Goal: Task Accomplishment & Management: Manage account settings

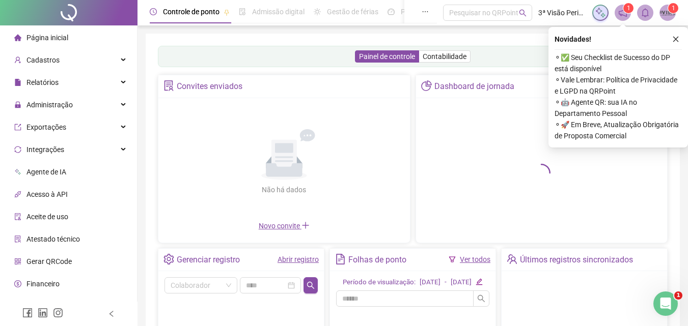
click at [300, 259] on link "Abrir registro" at bounding box center [298, 260] width 41 height 8
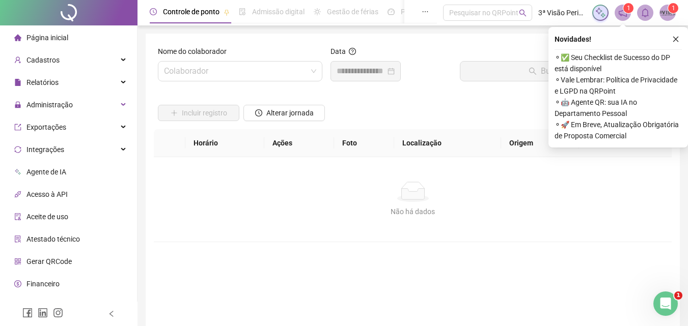
click at [679, 40] on button "button" at bounding box center [676, 39] width 12 height 12
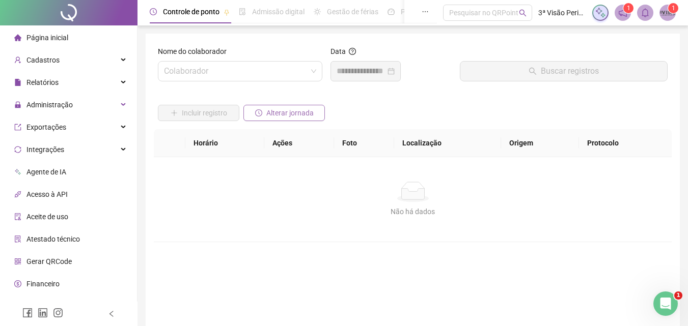
click at [274, 108] on span "Alterar jornada" at bounding box center [289, 112] width 47 height 11
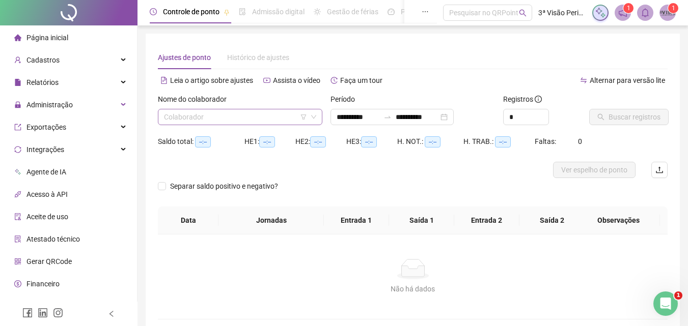
click at [253, 121] on input "search" at bounding box center [235, 116] width 143 height 15
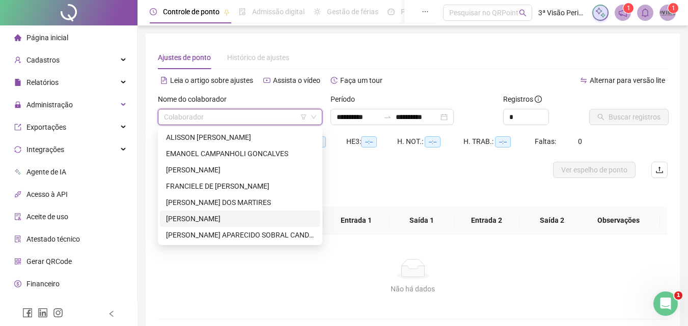
click at [187, 221] on div "[PERSON_NAME]" at bounding box center [240, 218] width 148 height 11
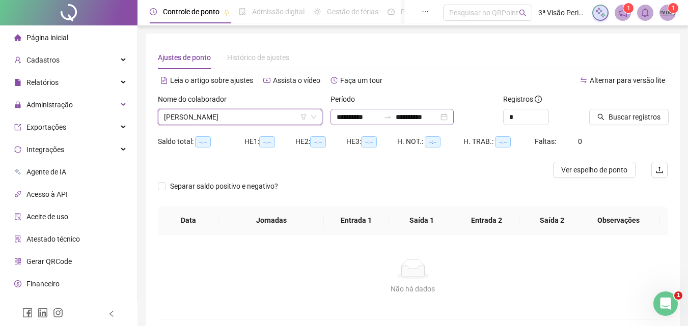
click at [454, 117] on div "**********" at bounding box center [392, 117] width 123 height 16
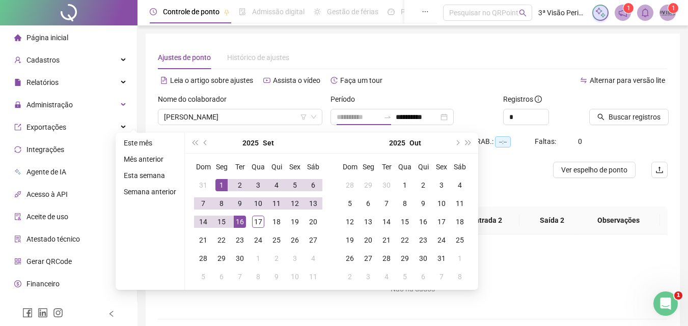
click at [224, 182] on div "1" at bounding box center [221, 185] width 12 height 12
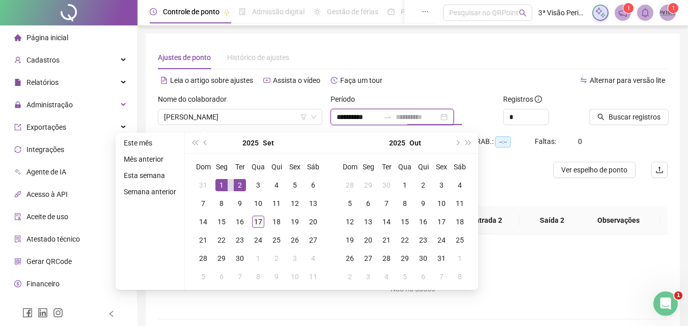
type input "**********"
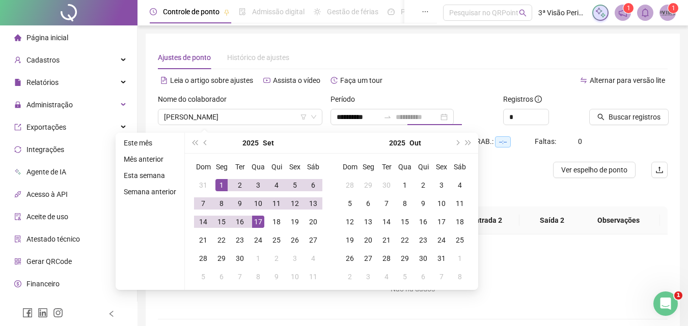
click at [255, 224] on div "17" at bounding box center [258, 222] width 12 height 12
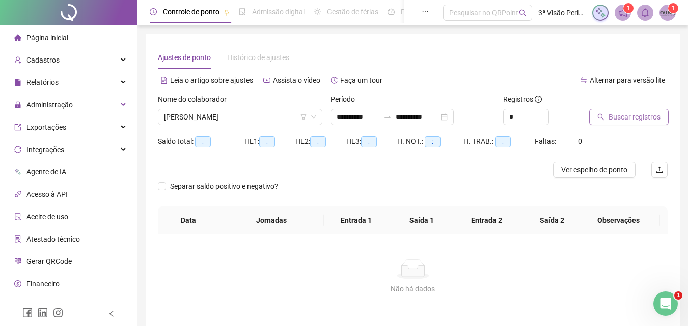
click at [650, 112] on span "Buscar registros" at bounding box center [635, 117] width 52 height 11
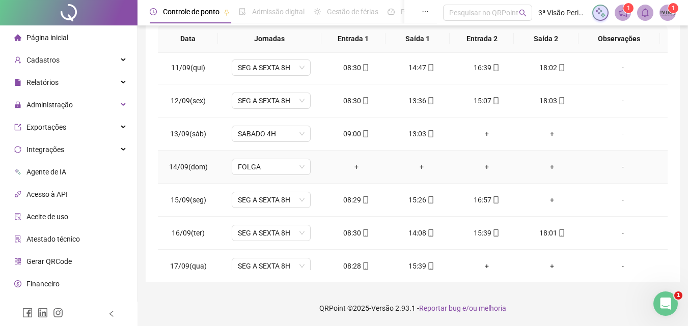
scroll to position [345, 0]
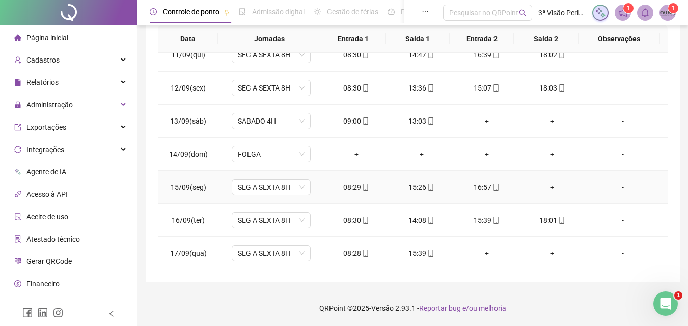
click at [548, 189] on div "+" at bounding box center [552, 187] width 49 height 11
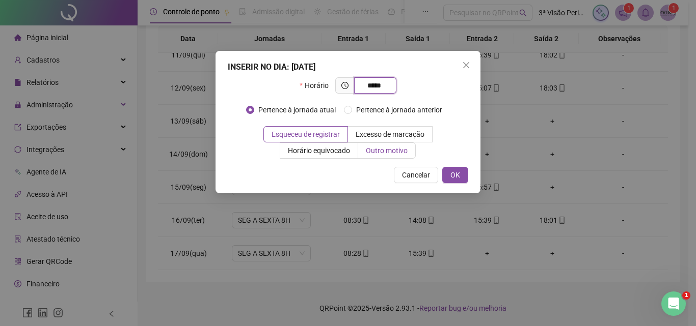
type input "*****"
click at [403, 150] on span "Outro motivo" at bounding box center [387, 151] width 42 height 8
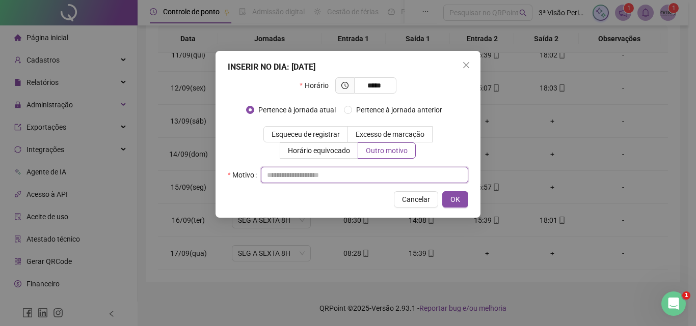
click at [352, 168] on input "text" at bounding box center [364, 175] width 207 height 16
type input "*"
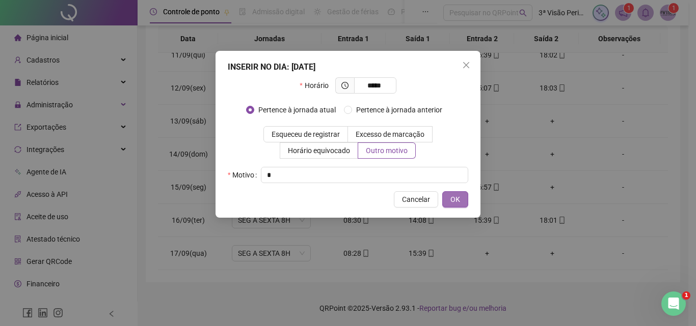
click at [453, 198] on span "OK" at bounding box center [455, 199] width 10 height 11
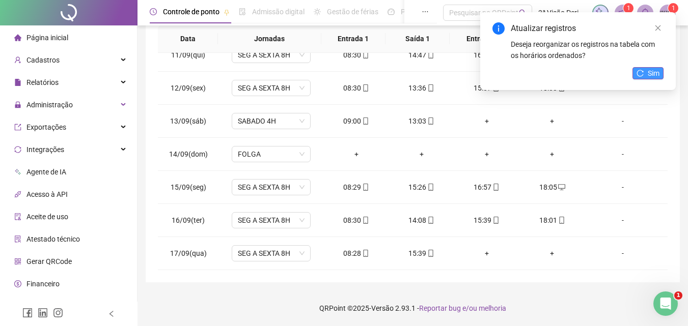
click at [654, 72] on span "Sim" at bounding box center [654, 73] width 12 height 11
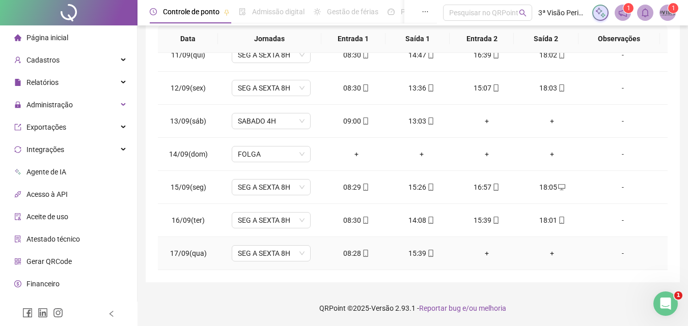
click at [482, 257] on div "+" at bounding box center [486, 253] width 49 height 11
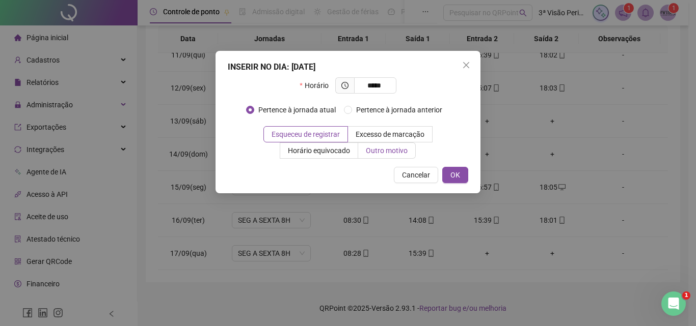
type input "*****"
click at [377, 145] on label "Outro motivo" at bounding box center [387, 151] width 58 height 16
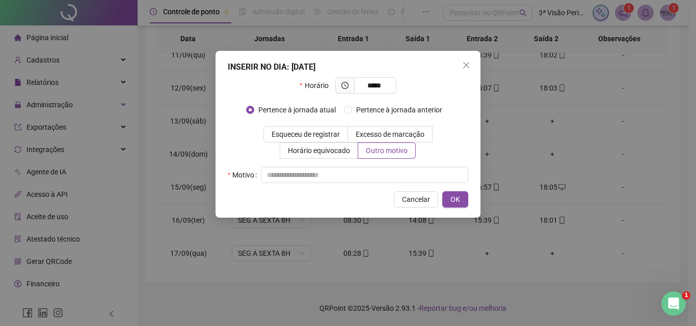
click at [369, 167] on div "Horário ***** Pertence à jornada atual [GEOGRAPHIC_DATA] à jornada anterior Esq…" at bounding box center [348, 130] width 240 height 106
click at [370, 168] on input "text" at bounding box center [364, 175] width 207 height 16
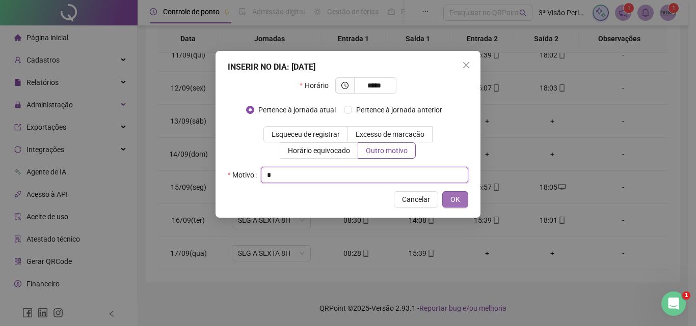
type input "*"
click at [462, 199] on button "OK" at bounding box center [455, 199] width 26 height 16
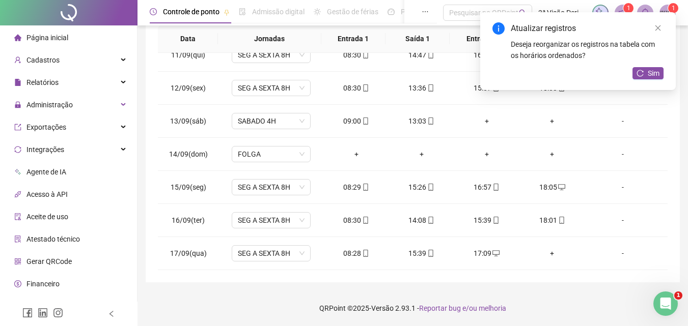
click at [654, 63] on div "Atualizar registros Deseja reorganizar os registros na tabela com os horários o…" at bounding box center [578, 51] width 196 height 78
click at [658, 74] on span "Sim" at bounding box center [654, 73] width 12 height 11
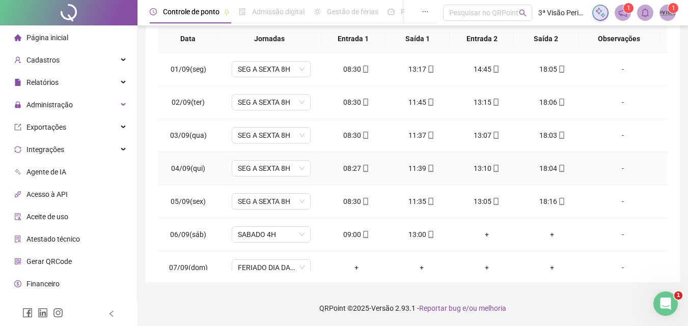
scroll to position [0, 0]
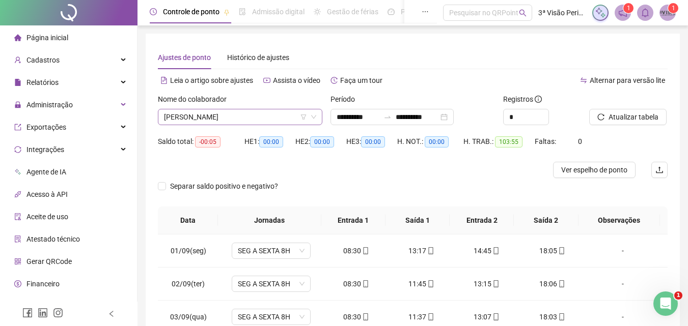
click at [264, 116] on span "[PERSON_NAME]" at bounding box center [240, 116] width 152 height 15
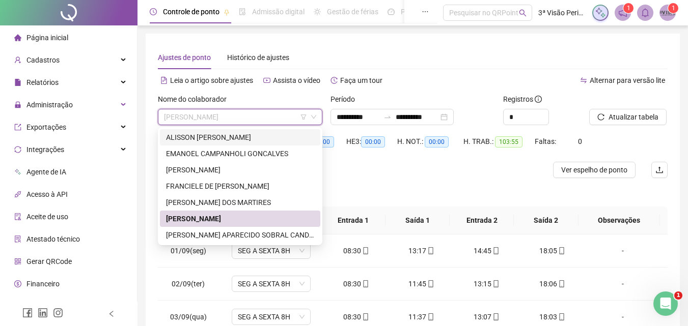
click at [213, 133] on div "ALISSON [PERSON_NAME]" at bounding box center [240, 137] width 148 height 11
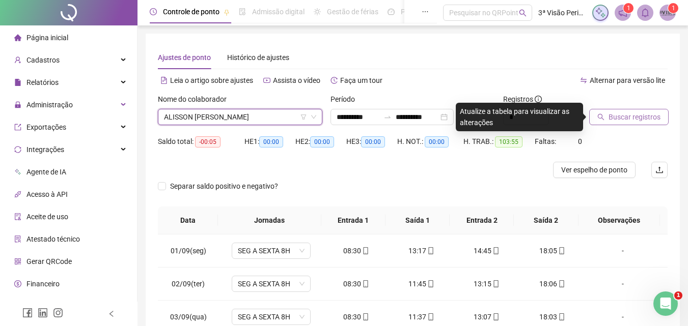
click at [642, 118] on span "Buscar registros" at bounding box center [635, 117] width 52 height 11
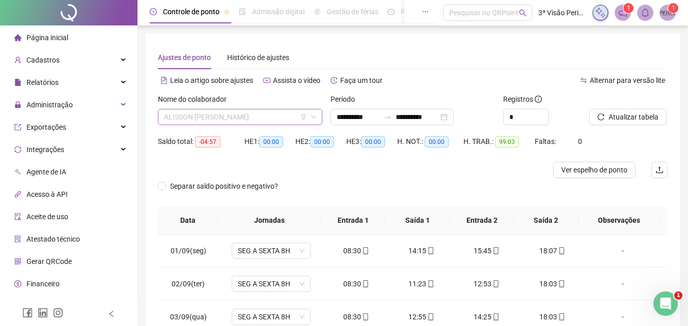
click at [218, 119] on span "ALISSON [PERSON_NAME]" at bounding box center [240, 116] width 152 height 15
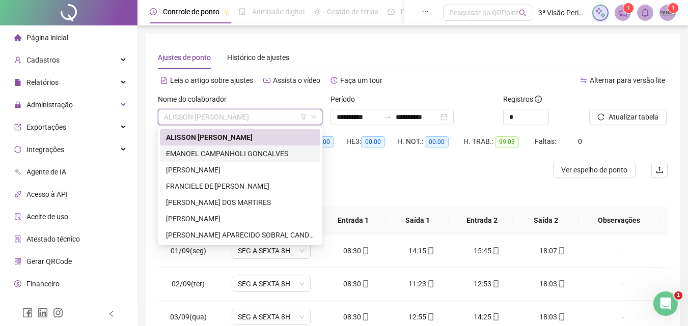
click at [215, 153] on div "EMANOEL CAMPANHOLI GONCALVES" at bounding box center [240, 153] width 148 height 11
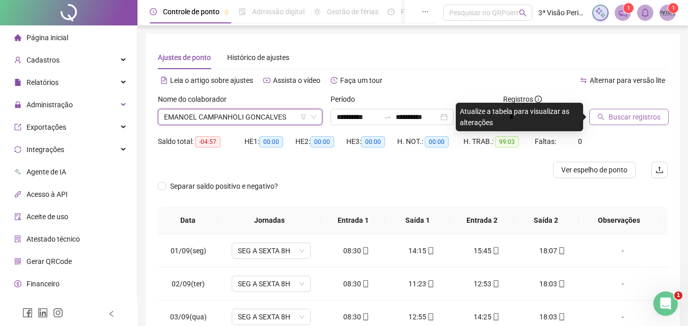
click at [636, 116] on span "Buscar registros" at bounding box center [635, 117] width 52 height 11
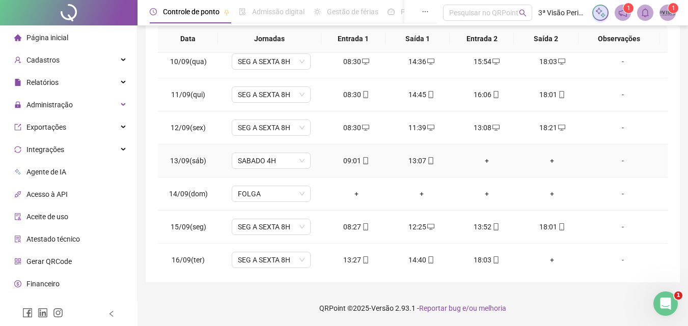
scroll to position [345, 0]
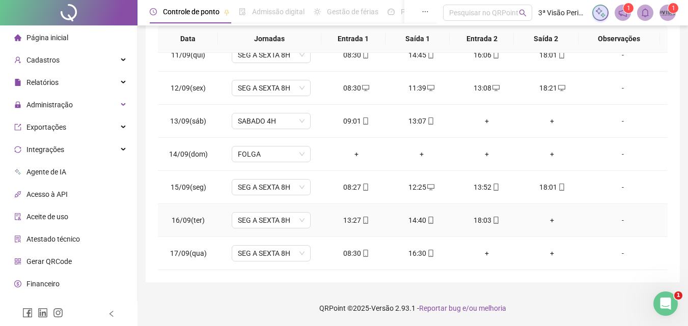
click at [545, 223] on div "+" at bounding box center [552, 220] width 49 height 11
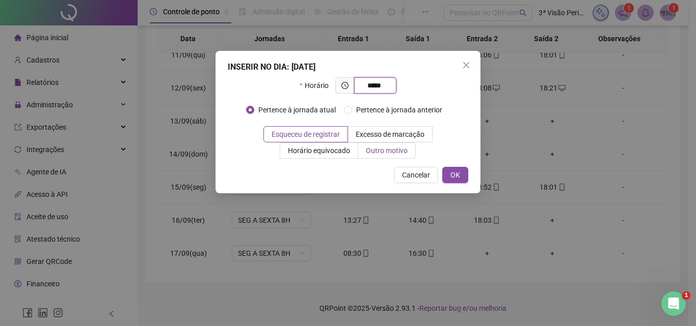
type input "*****"
click at [385, 148] on span "Outro motivo" at bounding box center [387, 151] width 42 height 8
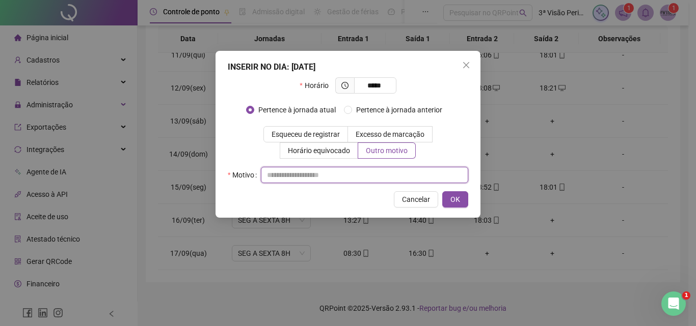
click at [376, 171] on input "text" at bounding box center [364, 175] width 207 height 16
type input "*"
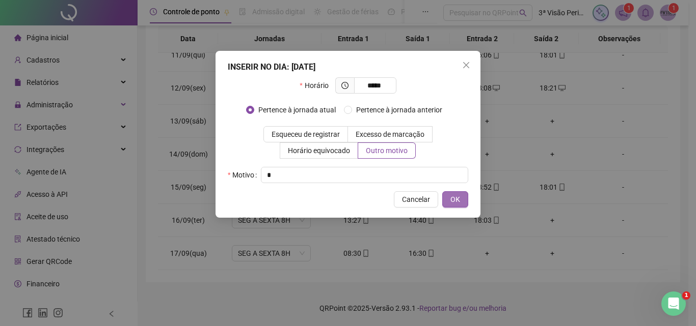
click at [456, 199] on span "OK" at bounding box center [455, 199] width 10 height 11
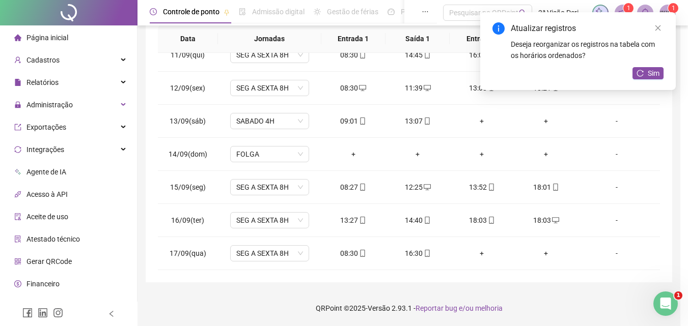
drag, startPoint x: 492, startPoint y: 223, endPoint x: 487, endPoint y: 221, distance: 5.3
click at [492, 223] on icon "mobile" at bounding box center [491, 220] width 7 height 7
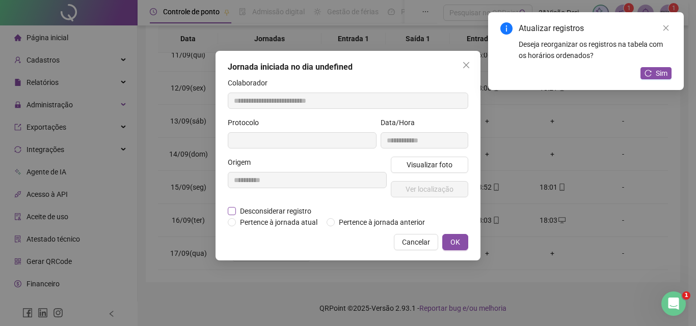
type input "**********"
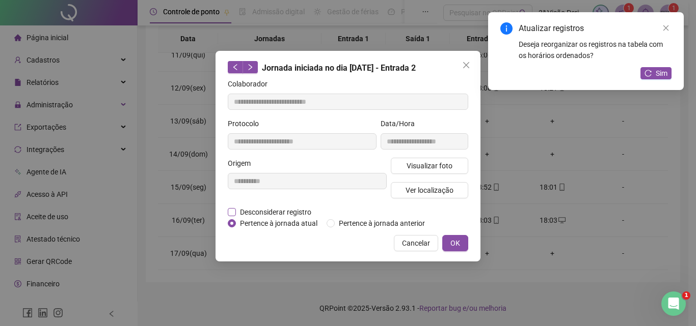
drag, startPoint x: 282, startPoint y: 211, endPoint x: 289, endPoint y: 215, distance: 8.1
click at [282, 211] on span "Desconsiderar registro" at bounding box center [275, 212] width 79 height 11
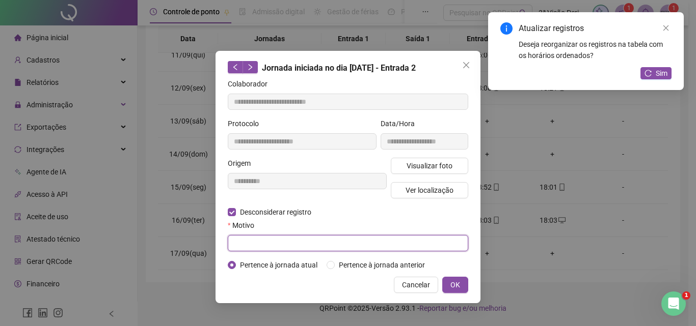
click at [297, 241] on input "text" at bounding box center [348, 243] width 240 height 16
type input "*"
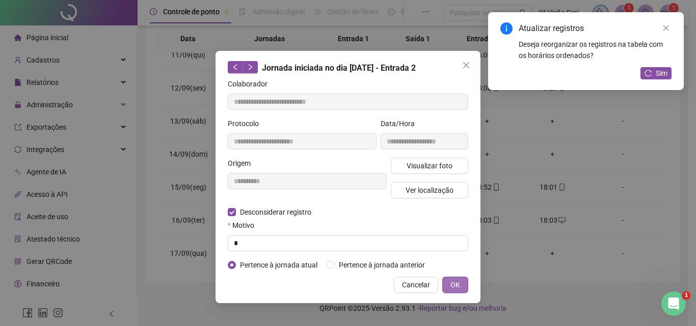
click at [458, 283] on span "OK" at bounding box center [455, 285] width 10 height 11
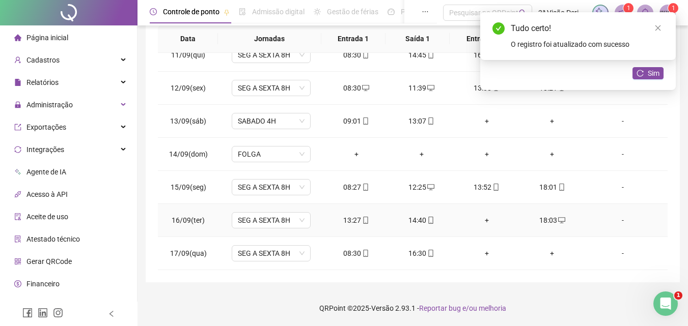
click at [480, 222] on div "+" at bounding box center [486, 220] width 49 height 11
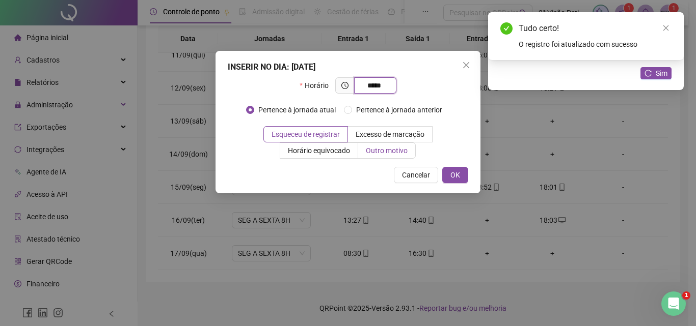
type input "*****"
click at [384, 149] on span "Outro motivo" at bounding box center [387, 151] width 42 height 8
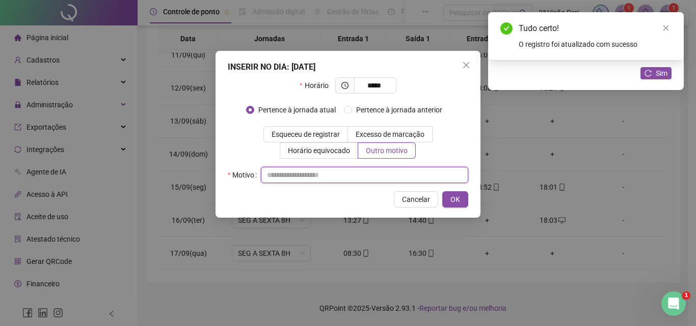
click at [379, 175] on input "text" at bounding box center [364, 175] width 207 height 16
type input "*"
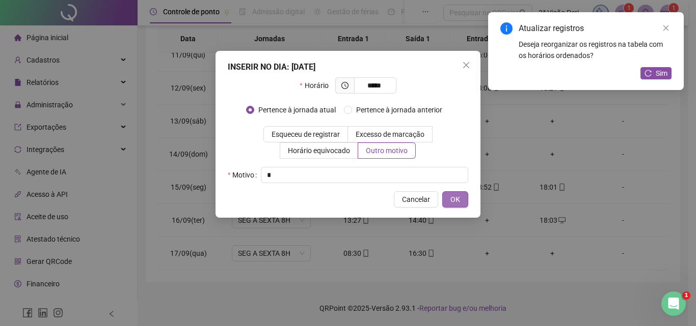
click at [460, 204] on button "OK" at bounding box center [455, 199] width 26 height 16
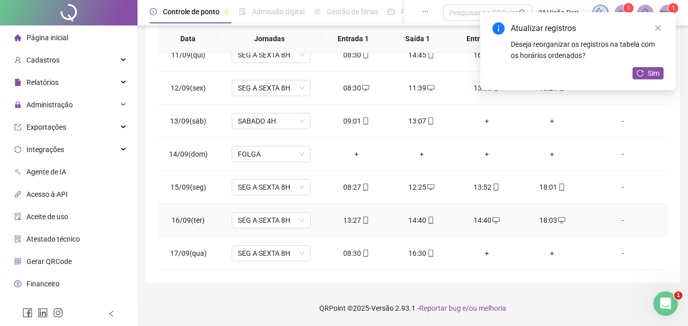
click at [427, 221] on icon "mobile" at bounding box center [430, 220] width 7 height 7
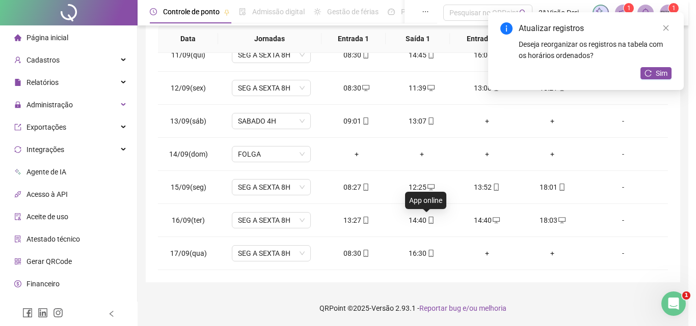
type input "**********"
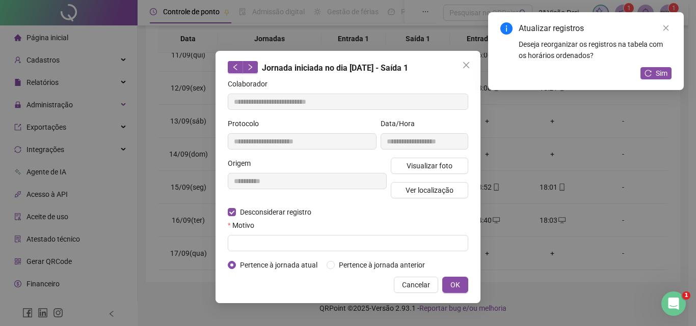
click at [304, 252] on form "**********" at bounding box center [348, 174] width 240 height 192
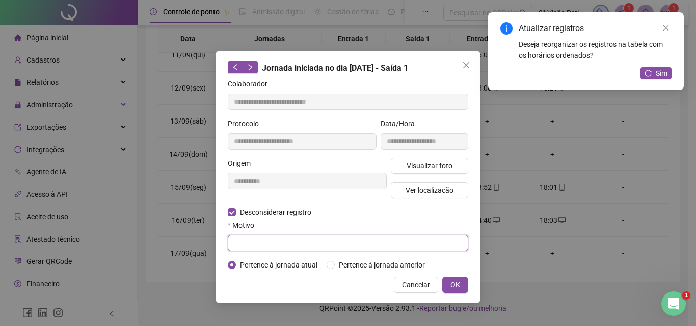
click at [305, 245] on input "text" at bounding box center [348, 243] width 240 height 16
type input "*"
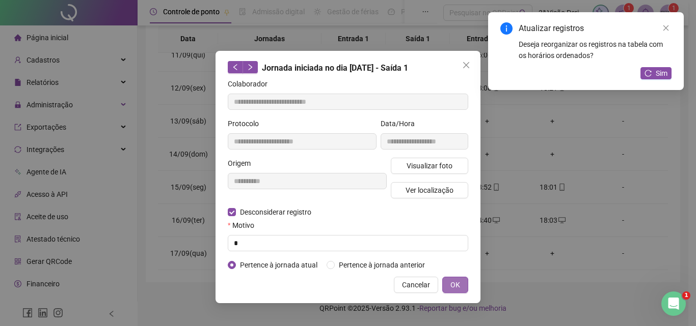
click at [457, 283] on span "OK" at bounding box center [455, 285] width 10 height 11
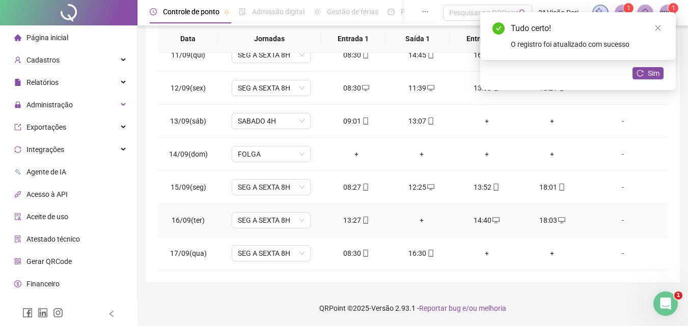
click at [419, 223] on div "+" at bounding box center [421, 220] width 49 height 11
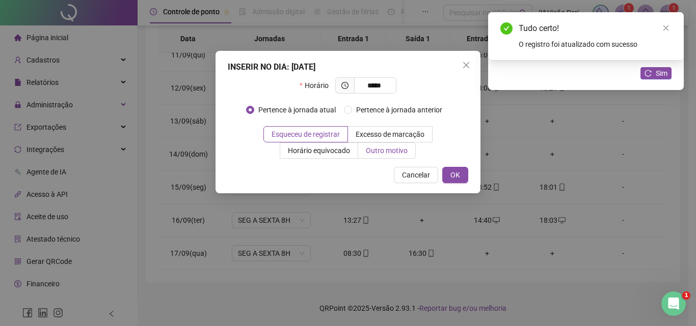
type input "*****"
click at [391, 153] on span "Outro motivo" at bounding box center [387, 151] width 42 height 8
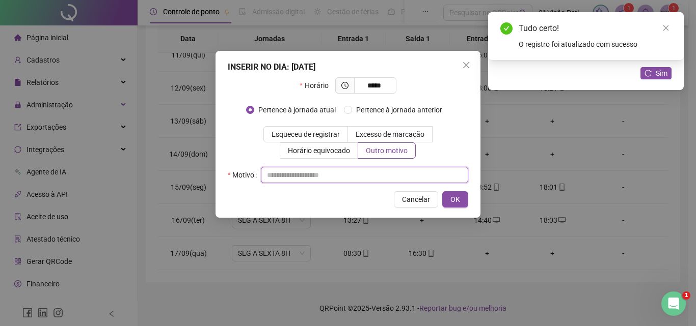
click at [393, 172] on input "text" at bounding box center [364, 175] width 207 height 16
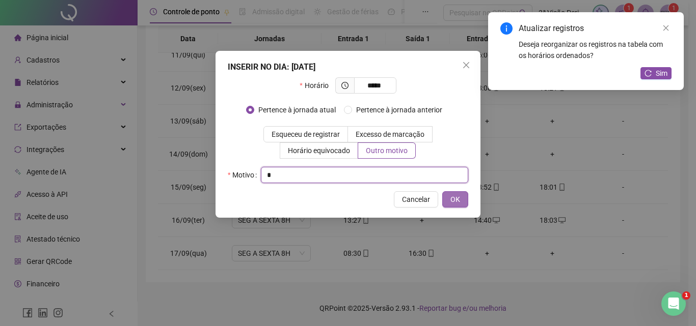
type input "*"
click at [457, 202] on span "OK" at bounding box center [455, 199] width 10 height 11
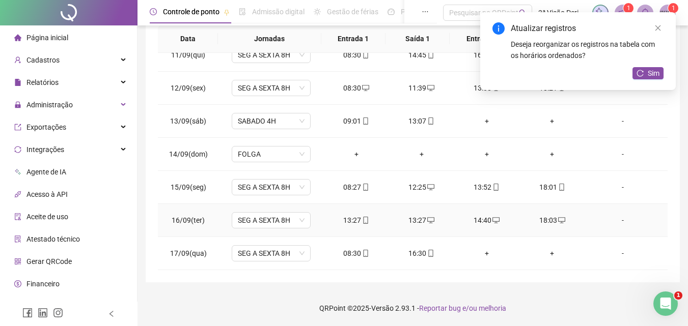
click at [362, 224] on icon "mobile" at bounding box center [365, 220] width 7 height 7
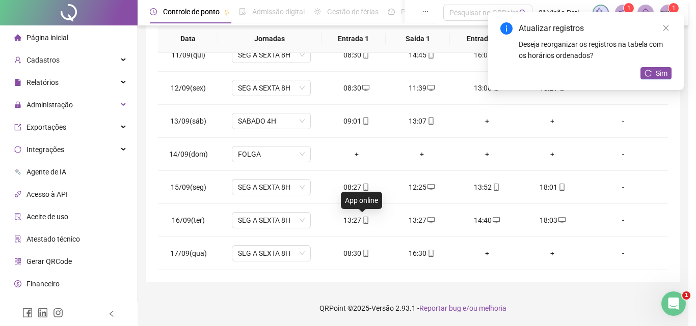
type input "**********"
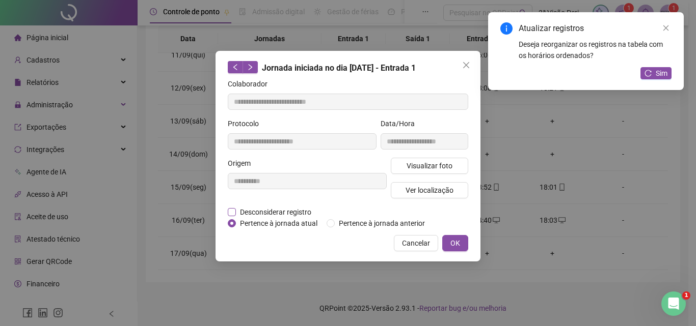
click at [256, 214] on span "Desconsiderar registro" at bounding box center [275, 212] width 79 height 11
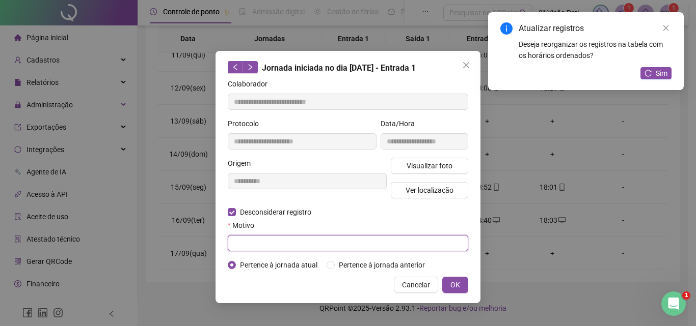
click at [265, 239] on input "text" at bounding box center [348, 243] width 240 height 16
type input "*"
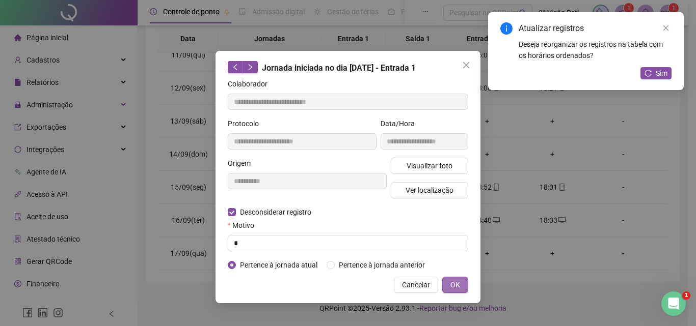
click at [459, 283] on button "OK" at bounding box center [455, 285] width 26 height 16
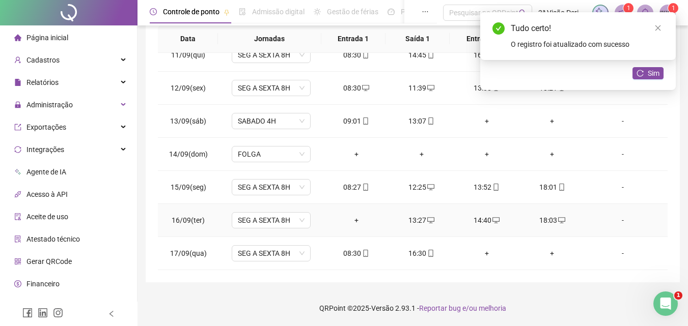
click at [351, 222] on div "+" at bounding box center [356, 220] width 49 height 11
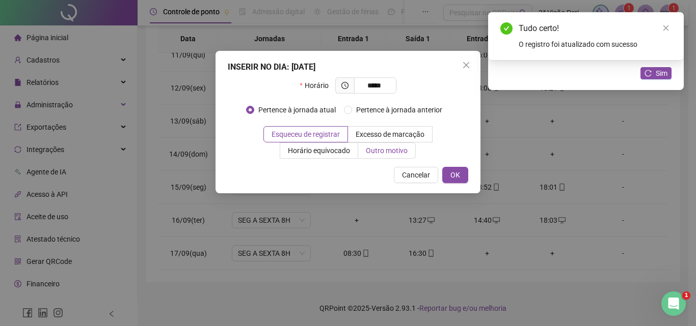
type input "*****"
click at [387, 152] on span "Outro motivo" at bounding box center [387, 151] width 42 height 8
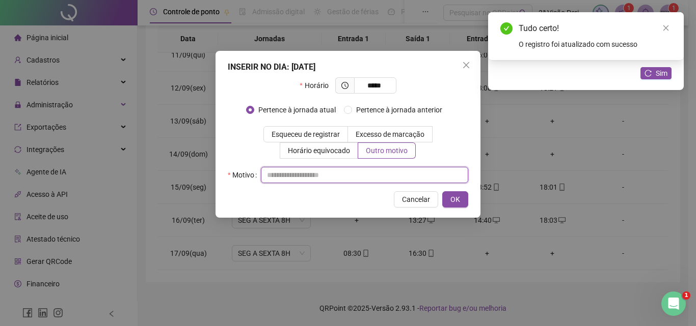
click at [376, 174] on input "text" at bounding box center [364, 175] width 207 height 16
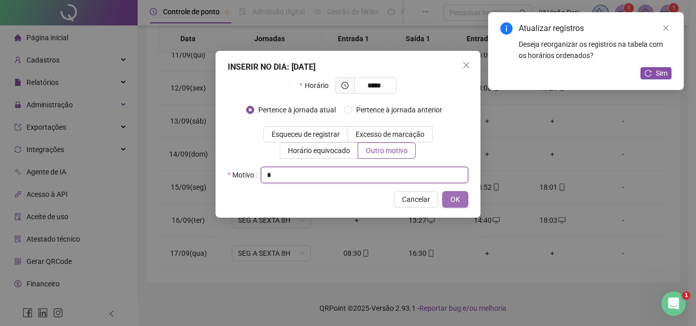
type input "*"
click at [458, 194] on button "OK" at bounding box center [455, 199] width 26 height 16
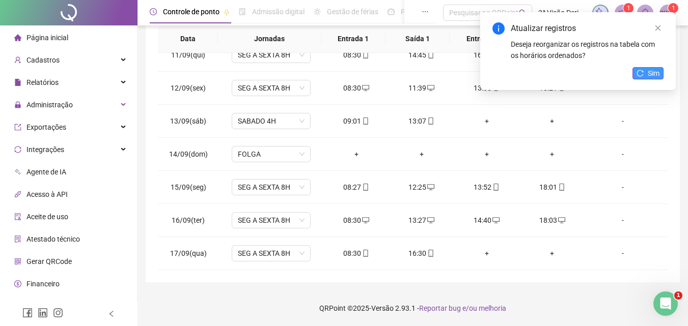
click at [650, 72] on span "Sim" at bounding box center [654, 73] width 12 height 11
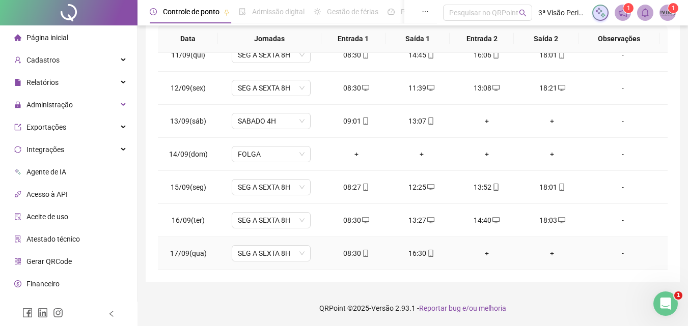
click at [484, 255] on div "+" at bounding box center [486, 253] width 49 height 11
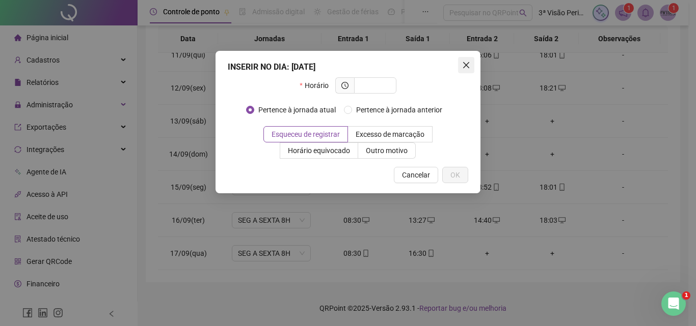
click at [465, 63] on icon "close" at bounding box center [466, 65] width 8 height 8
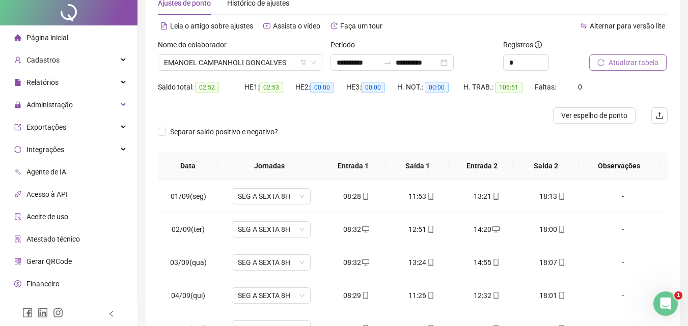
scroll to position [0, 0]
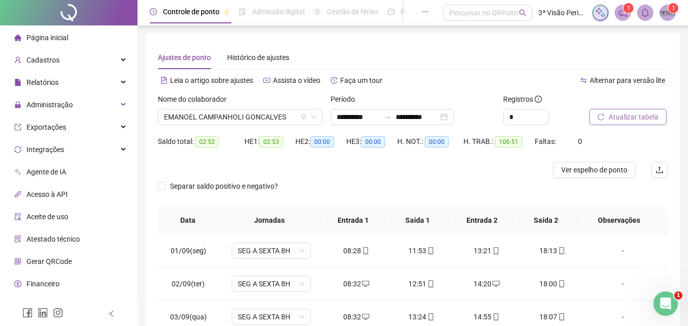
click at [621, 114] on span "Atualizar tabela" at bounding box center [634, 117] width 50 height 11
click at [270, 113] on span "EMANOEL CAMPANHOLI GONCALVES" at bounding box center [240, 116] width 152 height 15
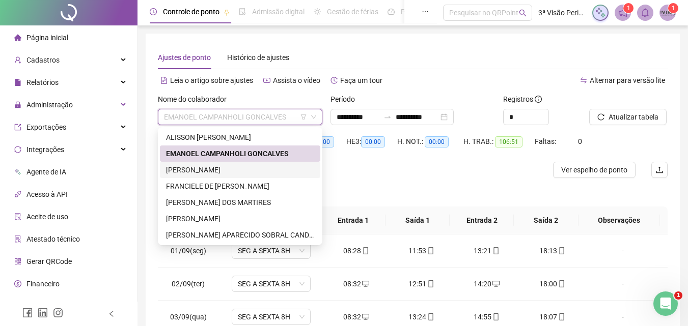
click at [230, 168] on div "[PERSON_NAME]" at bounding box center [240, 169] width 148 height 11
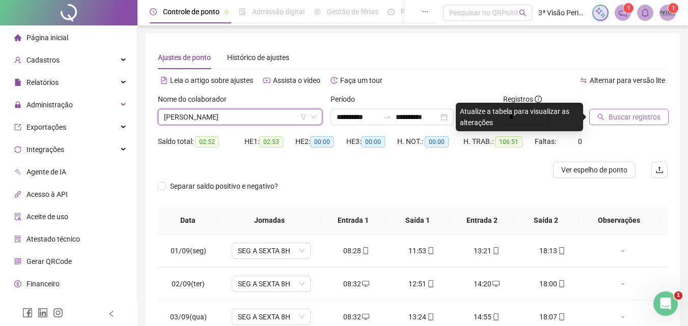
click at [642, 119] on span "Buscar registros" at bounding box center [635, 117] width 52 height 11
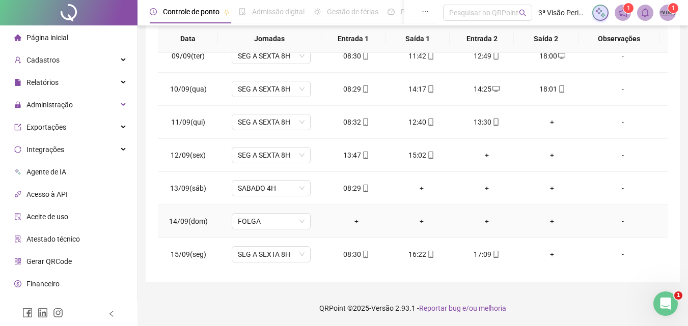
scroll to position [192, 0]
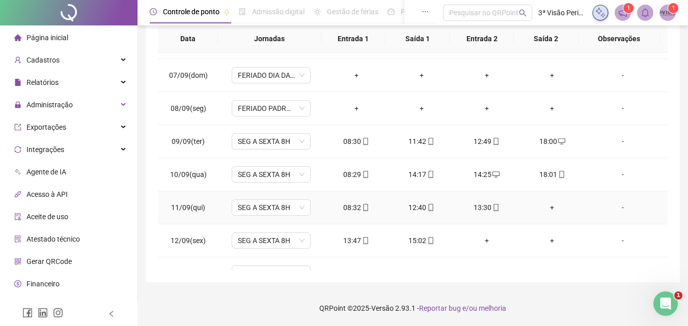
click at [544, 208] on div "+" at bounding box center [552, 207] width 49 height 11
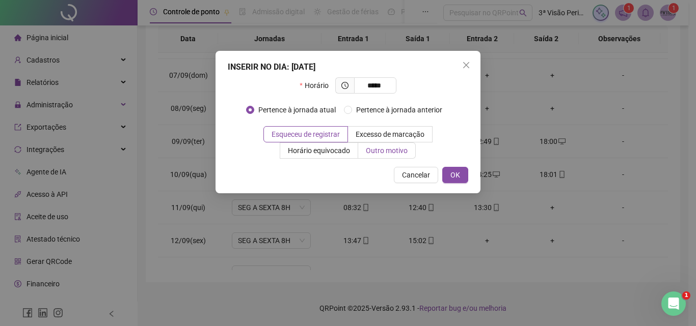
type input "*****"
click at [402, 152] on span "Outro motivo" at bounding box center [387, 151] width 42 height 8
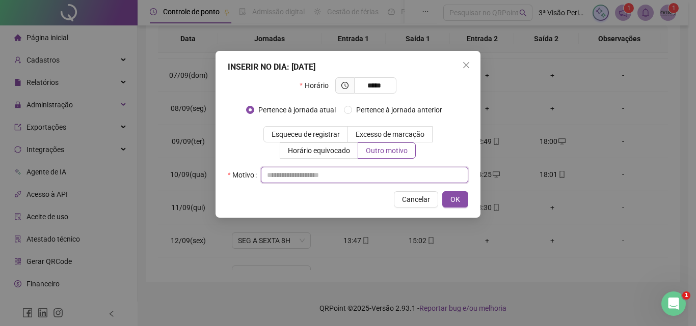
click at [317, 177] on input "text" at bounding box center [364, 175] width 207 height 16
type input "*"
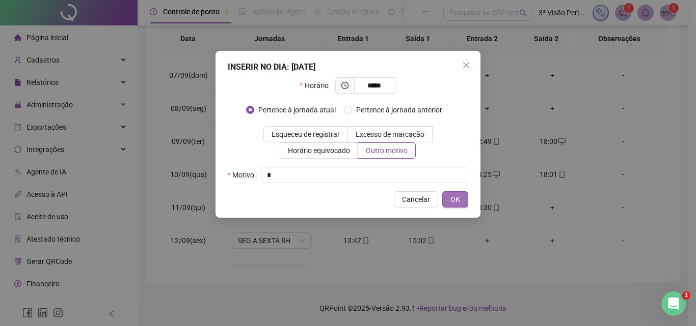
click at [451, 202] on span "OK" at bounding box center [455, 199] width 10 height 11
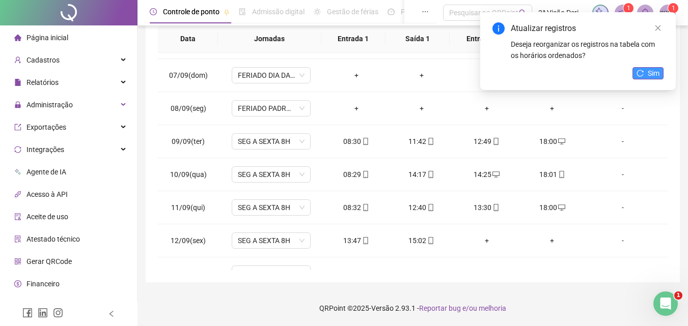
click at [647, 72] on button "Sim" at bounding box center [647, 73] width 31 height 12
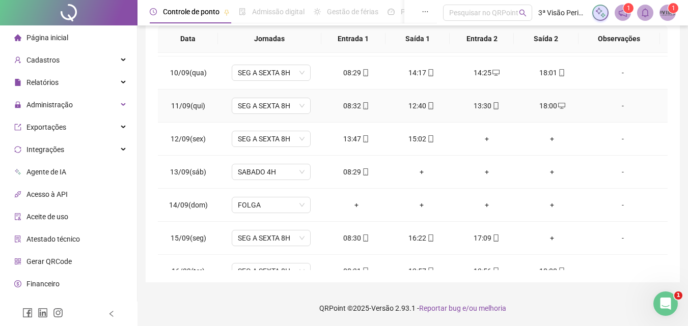
scroll to position [345, 0]
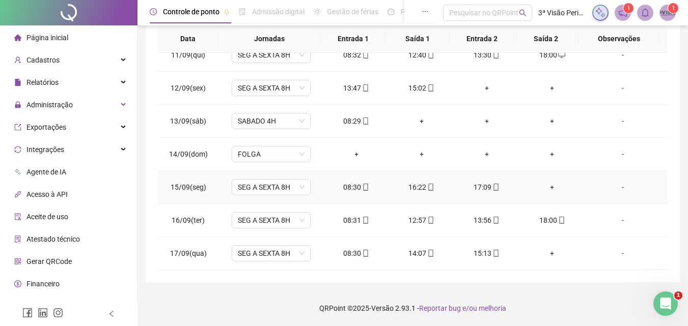
click at [545, 189] on div "+" at bounding box center [552, 187] width 49 height 11
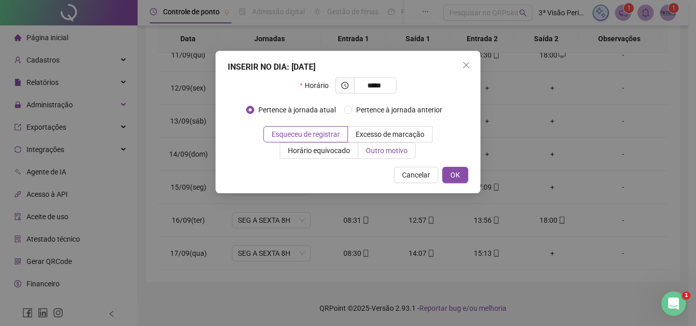
type input "*****"
click at [392, 148] on span "Outro motivo" at bounding box center [387, 151] width 42 height 8
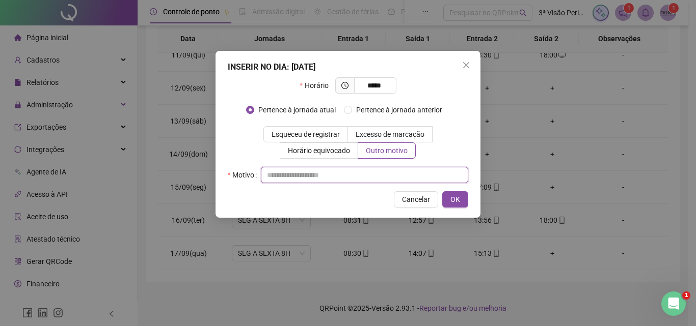
click at [362, 176] on input "text" at bounding box center [364, 175] width 207 height 16
type input "*"
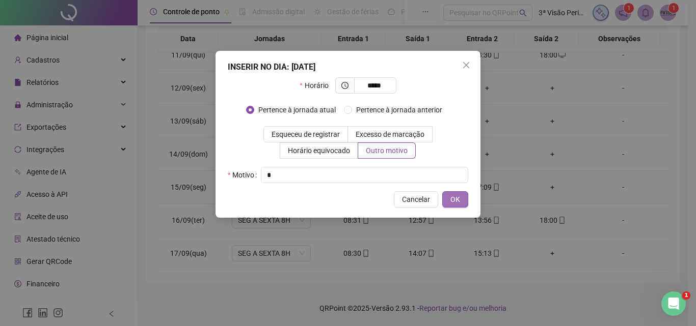
click at [460, 197] on button "OK" at bounding box center [455, 199] width 26 height 16
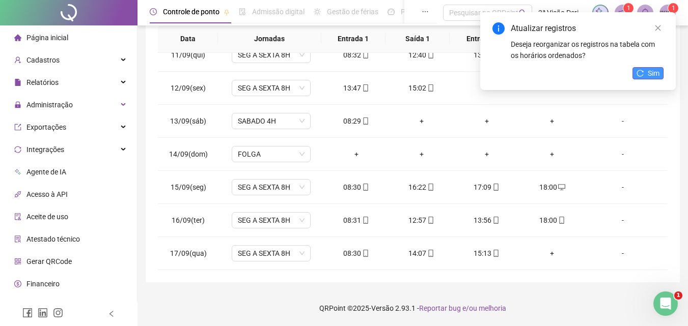
click at [650, 72] on span "Sim" at bounding box center [654, 73] width 12 height 11
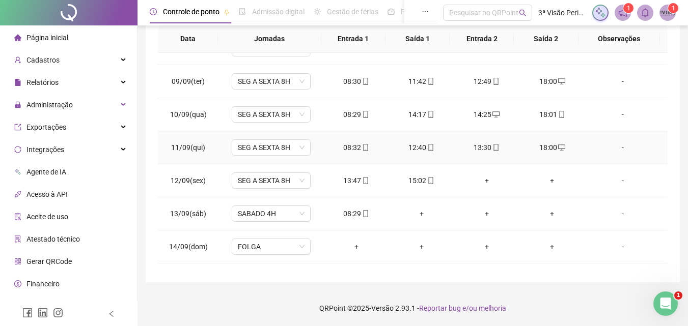
scroll to position [243, 0]
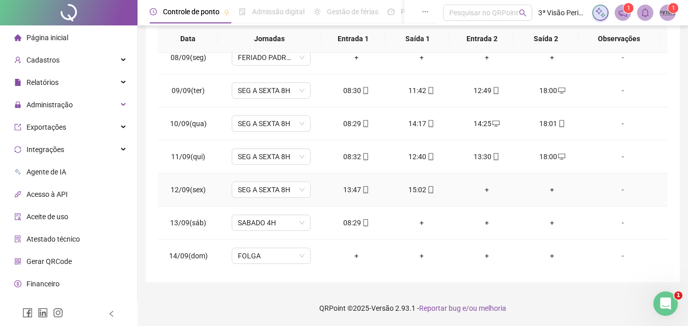
click at [547, 193] on div "+" at bounding box center [552, 189] width 49 height 11
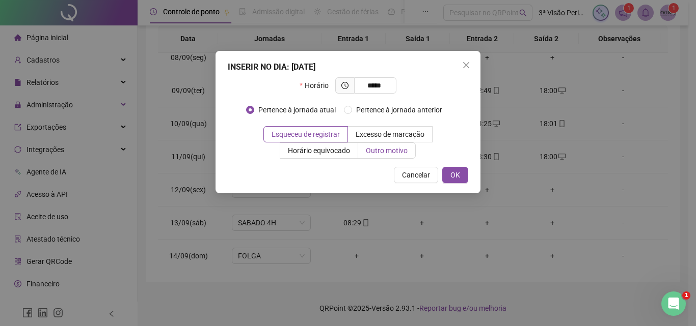
type input "*****"
click at [371, 150] on span "Outro motivo" at bounding box center [387, 151] width 42 height 8
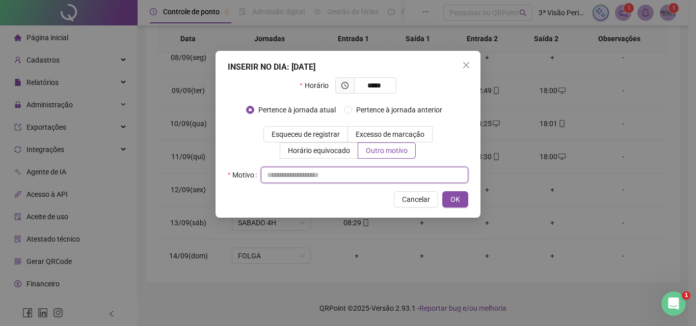
click at [355, 176] on input "text" at bounding box center [364, 175] width 207 height 16
type input "*"
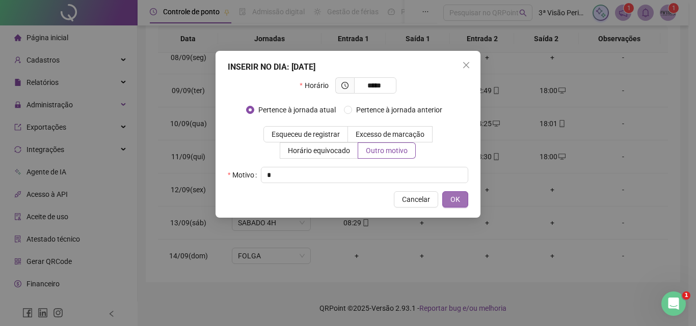
click at [463, 196] on button "OK" at bounding box center [455, 199] width 26 height 16
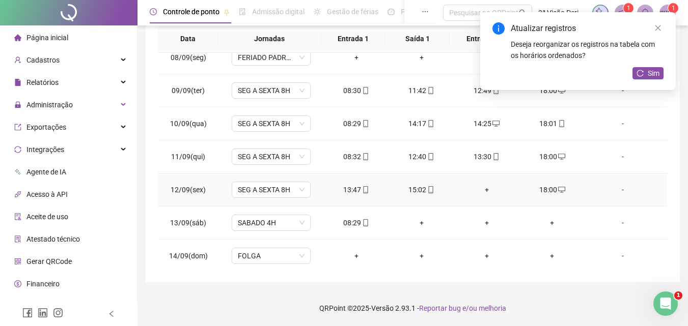
click at [487, 188] on div "+" at bounding box center [486, 189] width 49 height 11
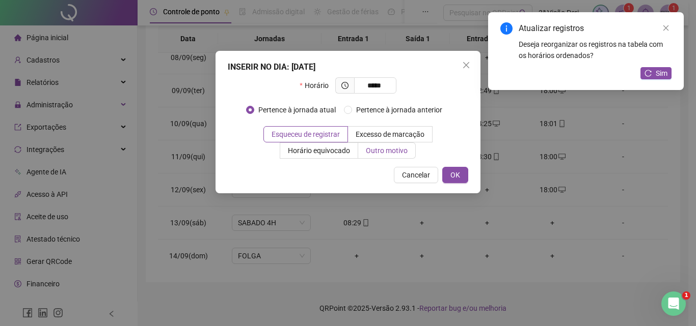
type input "*****"
click at [383, 153] on span "Outro motivo" at bounding box center [387, 151] width 42 height 8
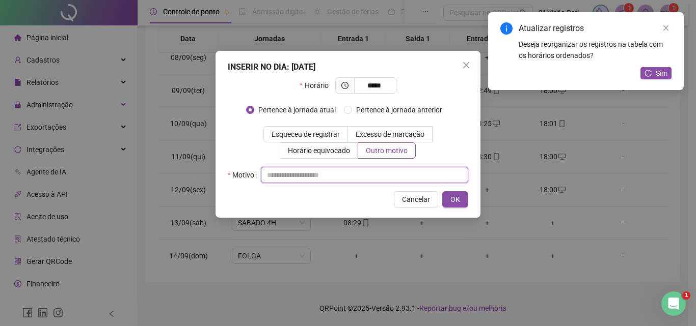
click at [365, 170] on input "text" at bounding box center [364, 175] width 207 height 16
type input "*"
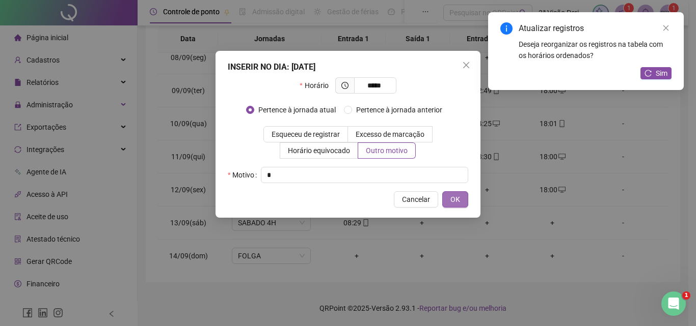
click at [456, 200] on span "OK" at bounding box center [455, 199] width 10 height 11
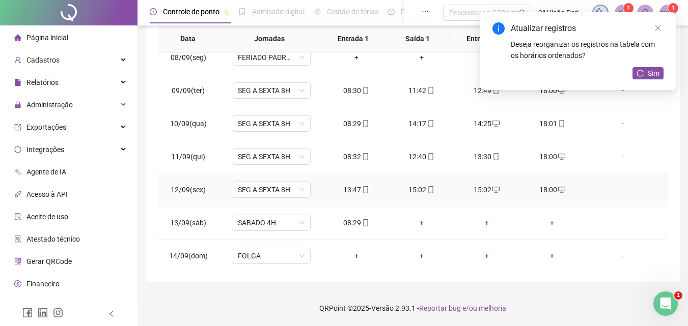
click at [429, 191] on icon "mobile" at bounding box center [431, 189] width 5 height 7
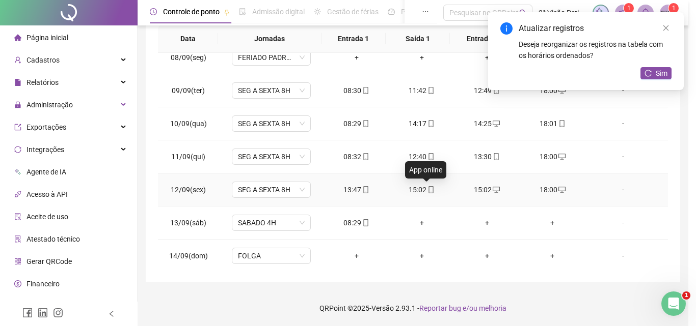
type input "**********"
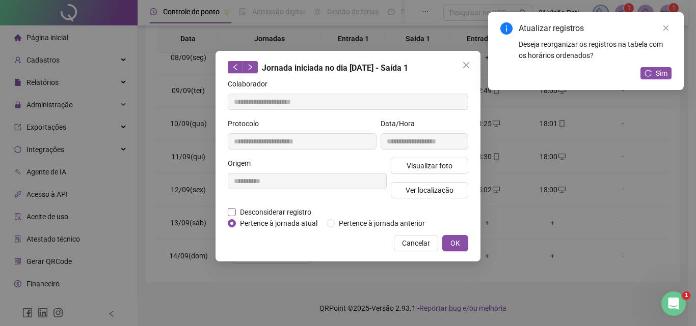
click at [270, 207] on span "Desconsiderar registro" at bounding box center [275, 212] width 79 height 11
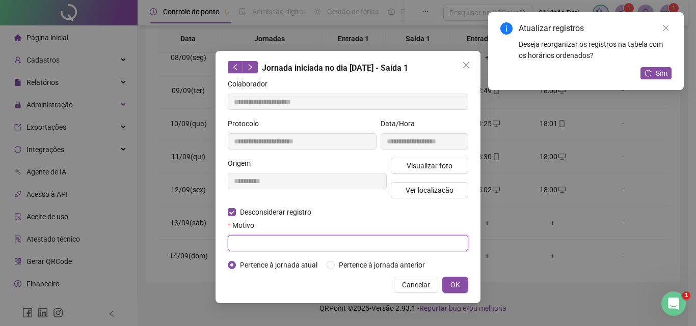
click at [281, 240] on input "text" at bounding box center [348, 243] width 240 height 16
type input "*"
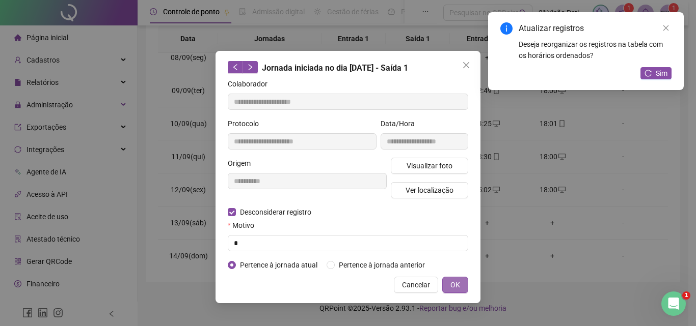
click at [466, 282] on div "**********" at bounding box center [347, 177] width 265 height 253
click at [463, 281] on button "OK" at bounding box center [455, 285] width 26 height 16
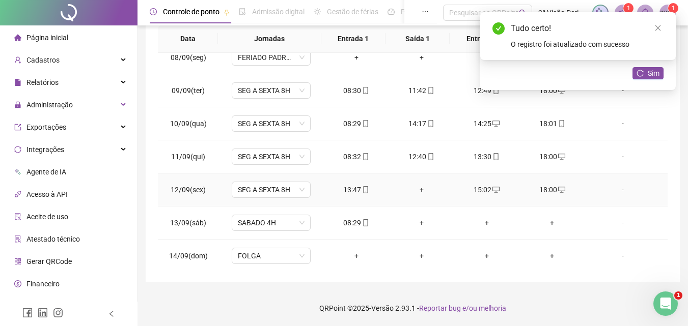
click at [418, 190] on div "+" at bounding box center [421, 189] width 49 height 11
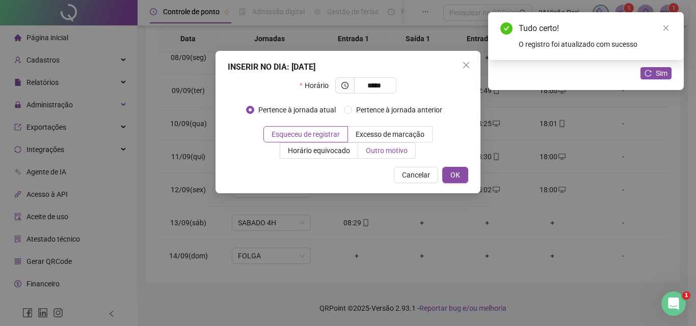
type input "*****"
click at [379, 154] on span "Outro motivo" at bounding box center [387, 151] width 42 height 8
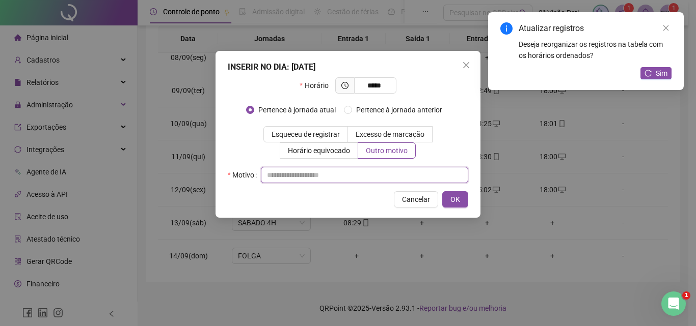
click at [380, 175] on input "text" at bounding box center [364, 175] width 207 height 16
type input "*"
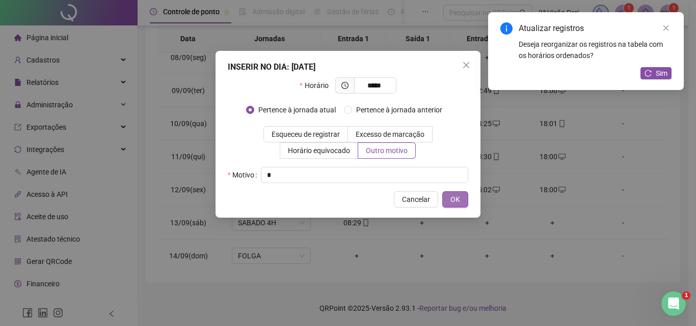
click at [451, 200] on span "OK" at bounding box center [455, 199] width 10 height 11
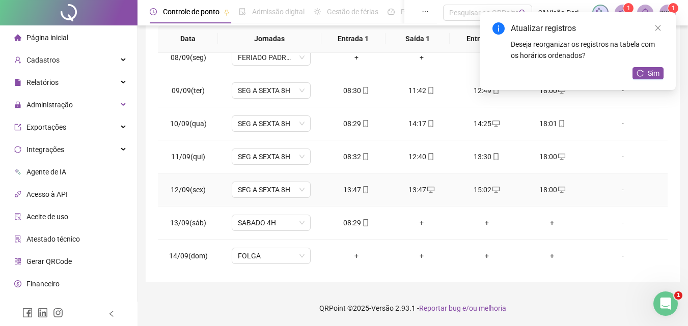
click at [356, 192] on div "13:47" at bounding box center [356, 189] width 49 height 11
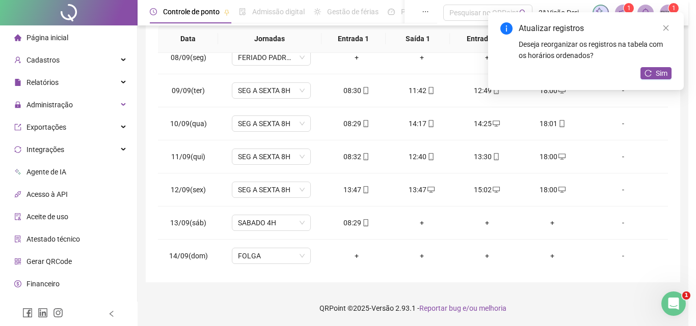
type input "**********"
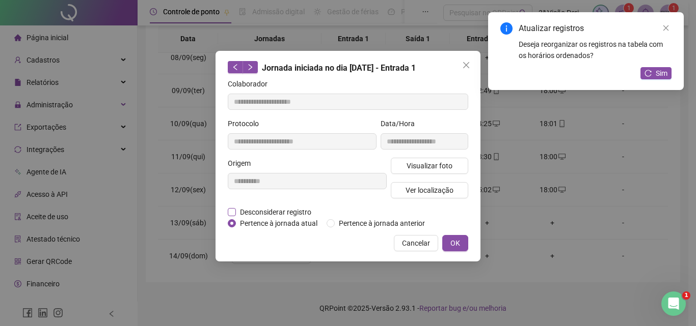
click at [243, 210] on span "Desconsiderar registro" at bounding box center [275, 212] width 79 height 11
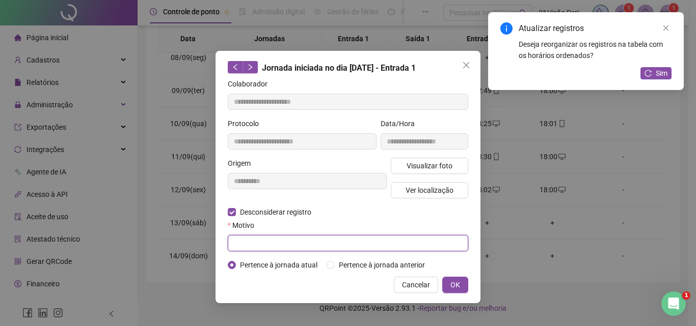
click at [268, 244] on input "text" at bounding box center [348, 243] width 240 height 16
type input "*"
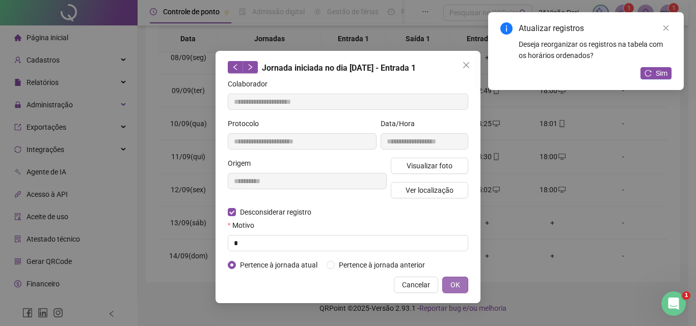
click at [455, 286] on span "OK" at bounding box center [455, 285] width 10 height 11
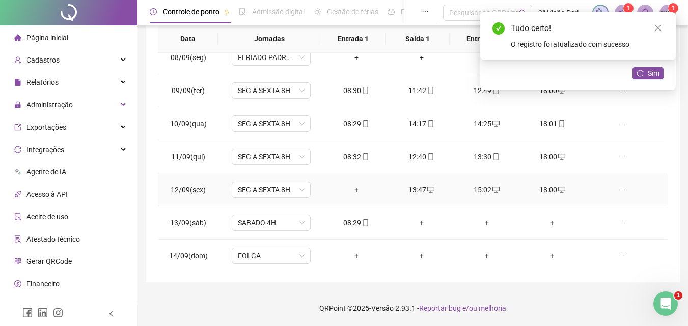
click at [357, 192] on div "+" at bounding box center [356, 189] width 49 height 11
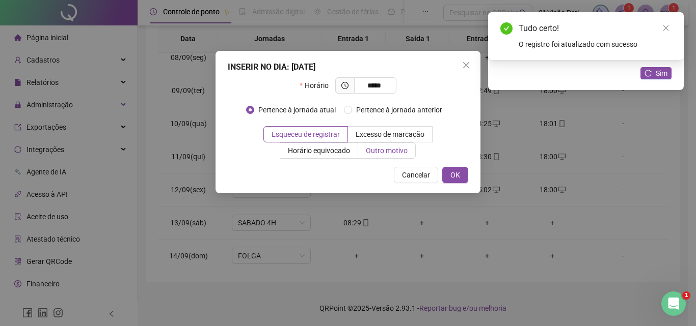
type input "*****"
click at [376, 151] on span "Outro motivo" at bounding box center [387, 151] width 42 height 8
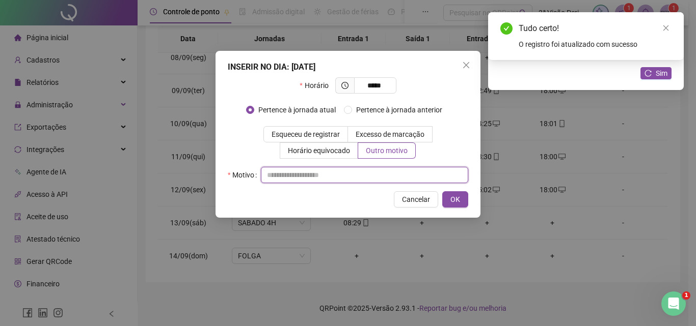
click at [374, 171] on input "text" at bounding box center [364, 175] width 207 height 16
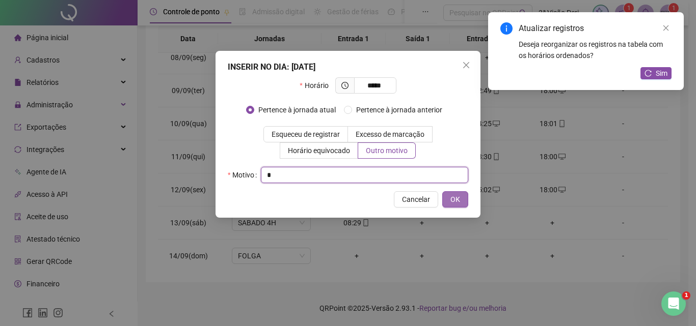
type input "*"
click at [460, 198] on button "OK" at bounding box center [455, 199] width 26 height 16
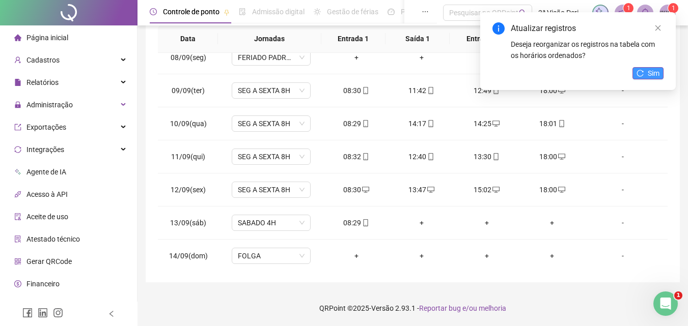
click at [650, 77] on span "Sim" at bounding box center [654, 73] width 12 height 11
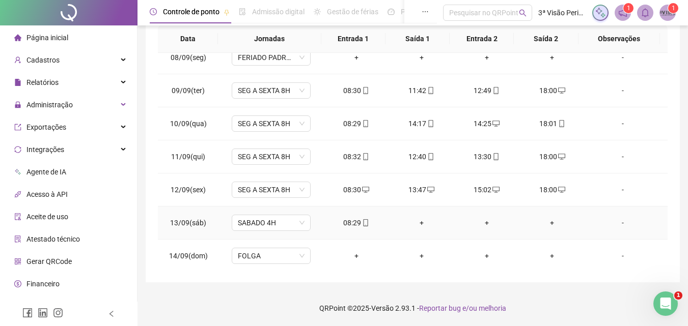
click at [420, 220] on div "+" at bounding box center [421, 222] width 49 height 11
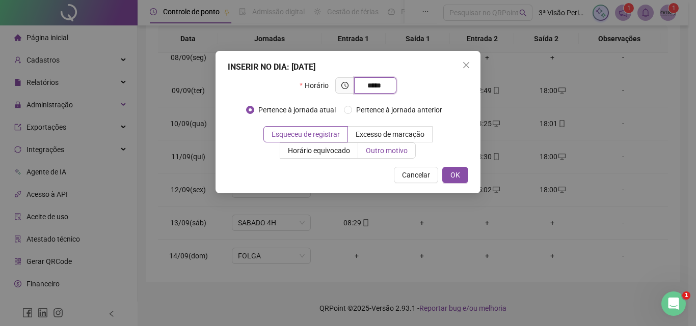
type input "*****"
click at [371, 158] on label "Outro motivo" at bounding box center [387, 151] width 58 height 16
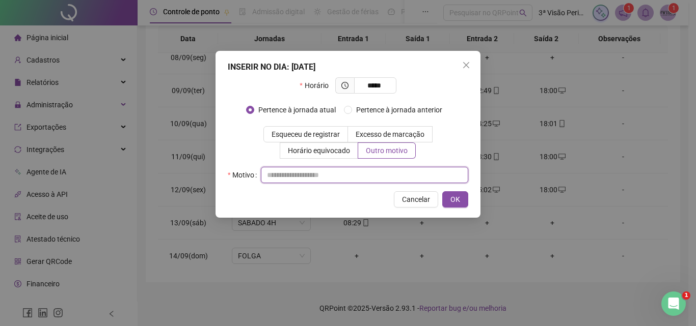
click at [346, 178] on input "text" at bounding box center [364, 175] width 207 height 16
type input "*"
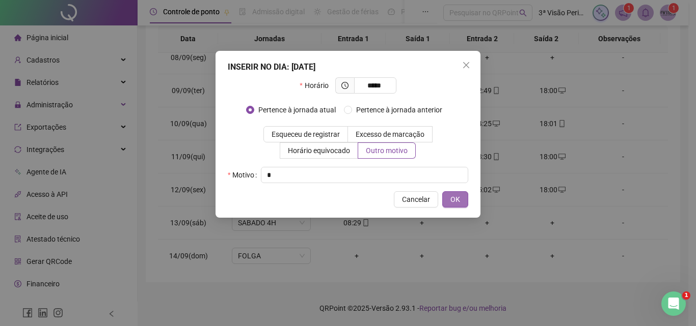
click at [456, 194] on span "OK" at bounding box center [455, 199] width 10 height 11
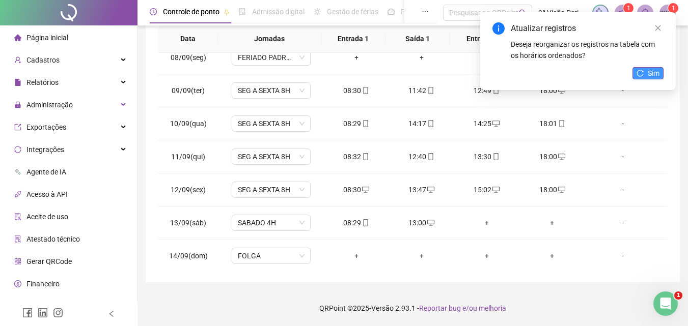
click at [646, 77] on button "Sim" at bounding box center [647, 73] width 31 height 12
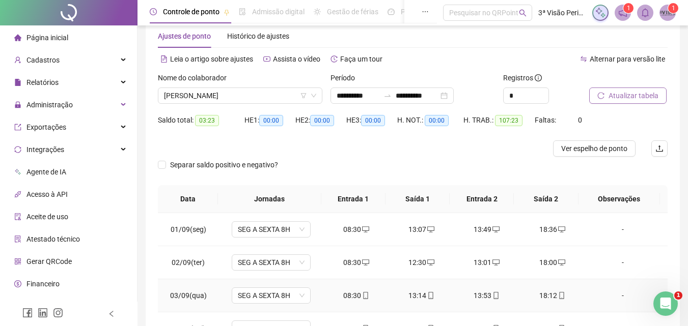
scroll to position [0, 0]
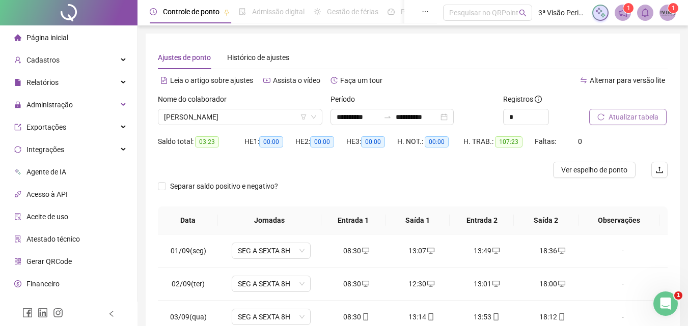
click at [631, 117] on span "Atualizar tabela" at bounding box center [634, 117] width 50 height 11
click at [203, 119] on span "[PERSON_NAME]" at bounding box center [240, 116] width 152 height 15
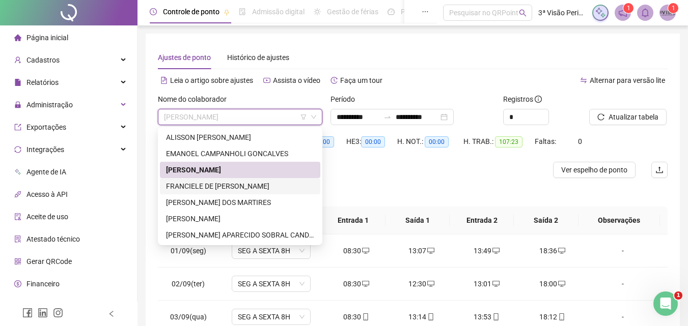
click at [206, 186] on div "FRANCIELE DE [PERSON_NAME]" at bounding box center [240, 186] width 148 height 11
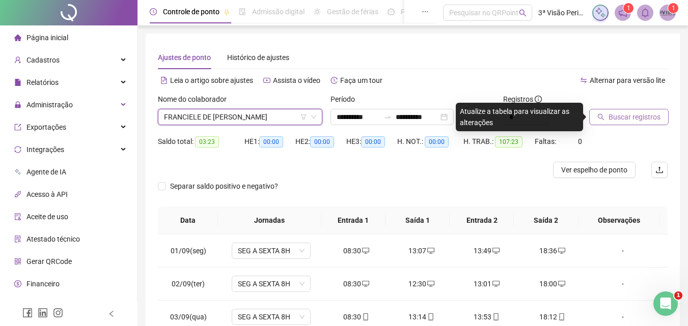
click at [616, 113] on span "Buscar registros" at bounding box center [635, 117] width 52 height 11
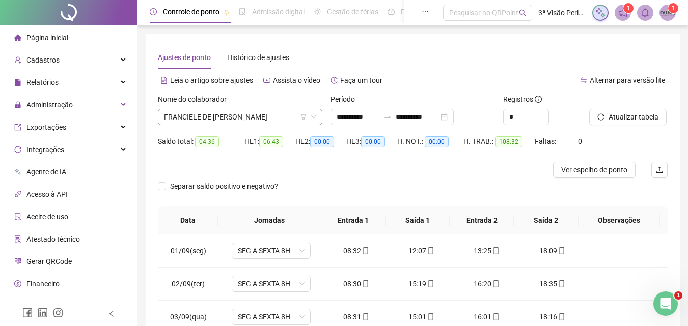
click at [261, 115] on span "FRANCIELE DE [PERSON_NAME]" at bounding box center [240, 116] width 152 height 15
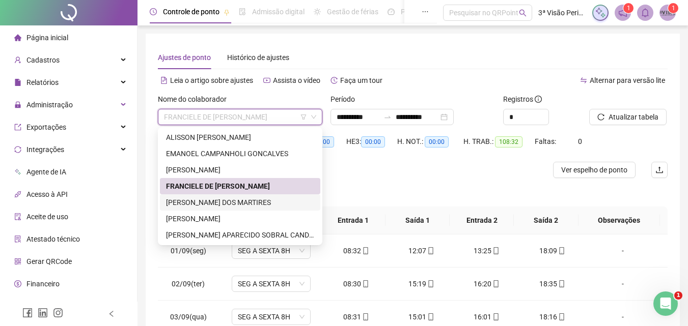
drag, startPoint x: 243, startPoint y: 198, endPoint x: 265, endPoint y: 191, distance: 22.5
click at [243, 199] on div "[PERSON_NAME] DOS MARTIRES" at bounding box center [240, 202] width 148 height 11
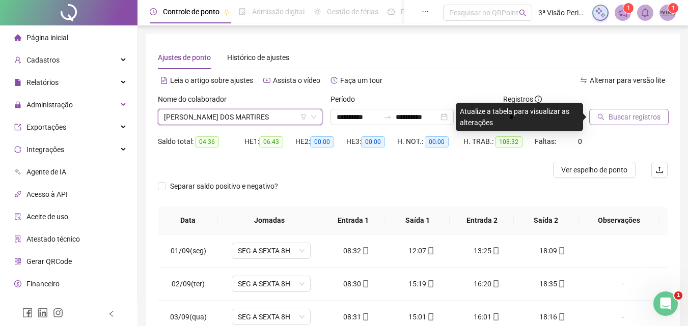
click at [644, 118] on span "Buscar registros" at bounding box center [635, 117] width 52 height 11
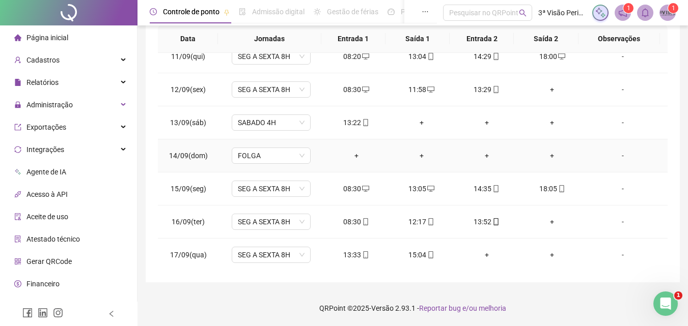
scroll to position [345, 0]
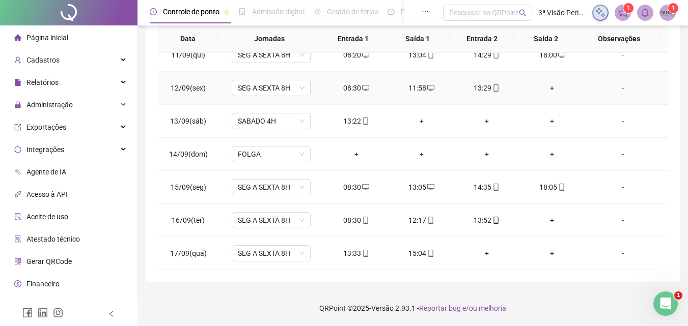
click at [552, 88] on div "+" at bounding box center [552, 87] width 49 height 11
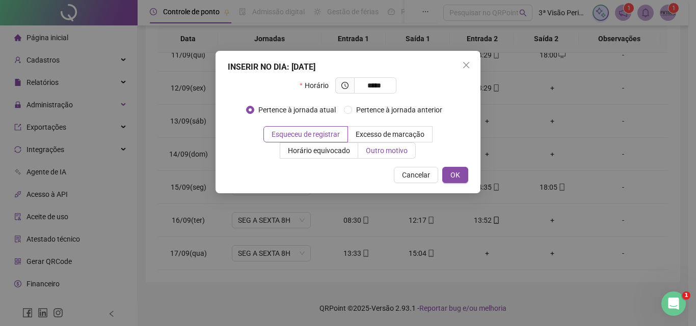
type input "*****"
click at [381, 153] on span "Outro motivo" at bounding box center [387, 151] width 42 height 8
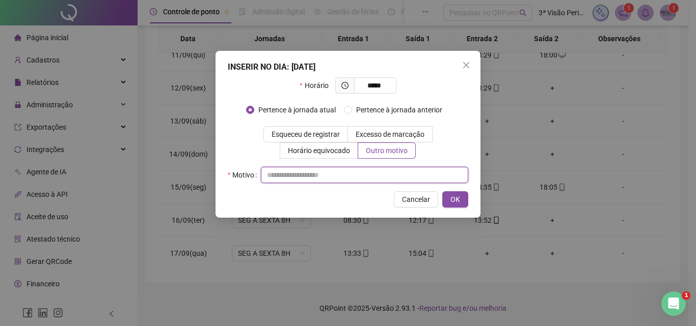
click at [370, 177] on input "text" at bounding box center [364, 175] width 207 height 16
type input "*"
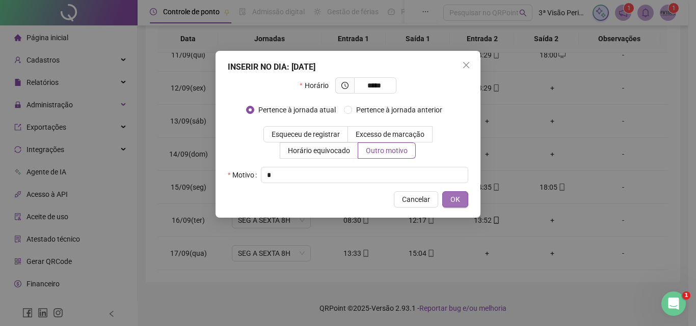
click at [463, 199] on button "OK" at bounding box center [455, 199] width 26 height 16
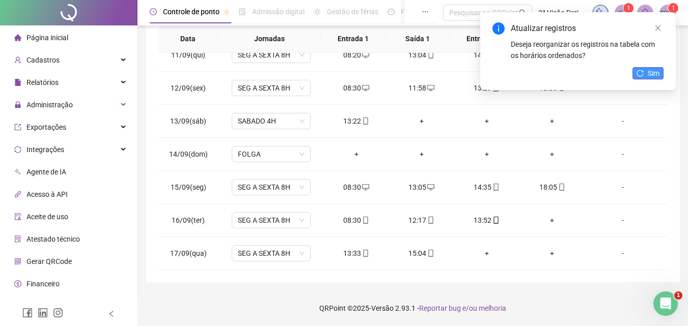
click at [645, 71] on button "Sim" at bounding box center [647, 73] width 31 height 12
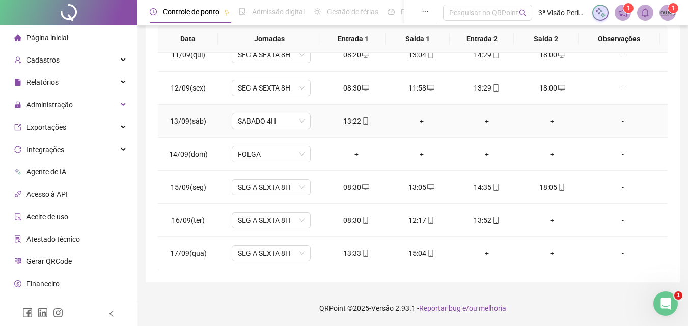
click at [419, 120] on div "+" at bounding box center [421, 121] width 49 height 11
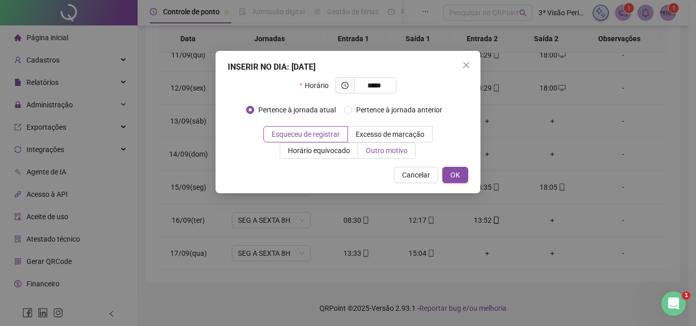
type input "*****"
click at [396, 151] on span "Outro motivo" at bounding box center [387, 151] width 42 height 8
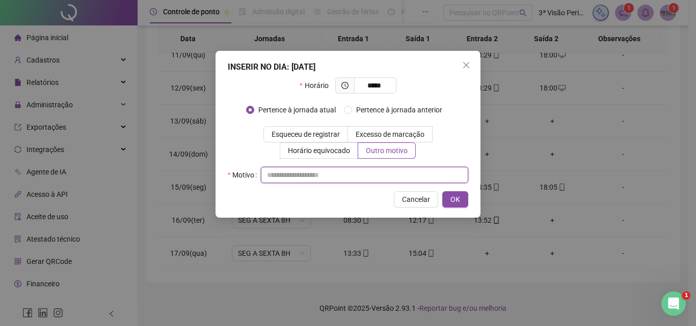
click at [339, 170] on input "text" at bounding box center [364, 175] width 207 height 16
type input "*"
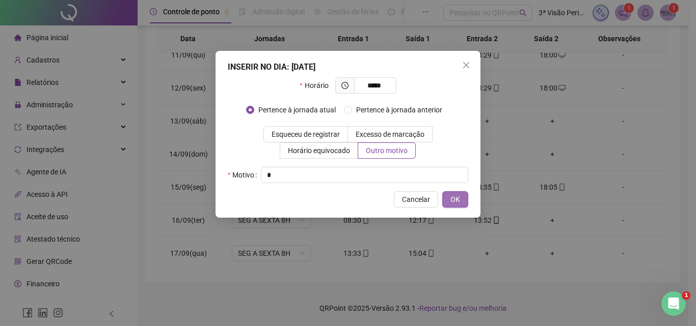
click at [461, 201] on button "OK" at bounding box center [455, 199] width 26 height 16
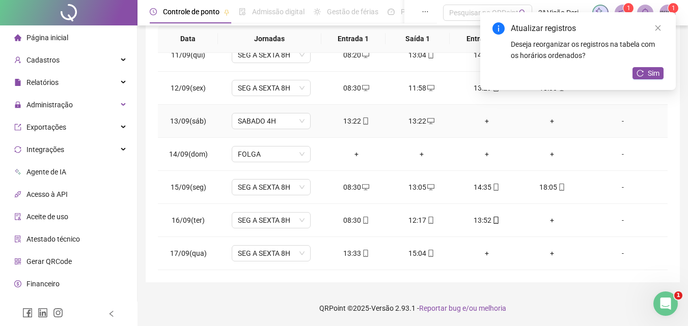
click at [361, 123] on span "mobile" at bounding box center [365, 121] width 8 height 7
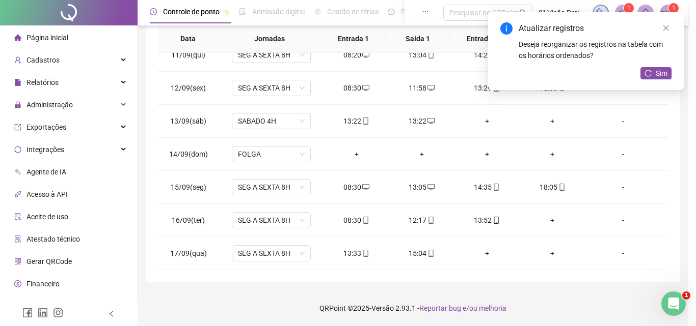
type input "**********"
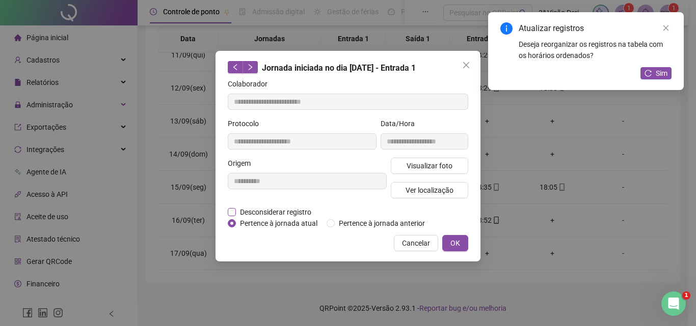
click at [292, 209] on span "Desconsiderar registro" at bounding box center [275, 212] width 79 height 11
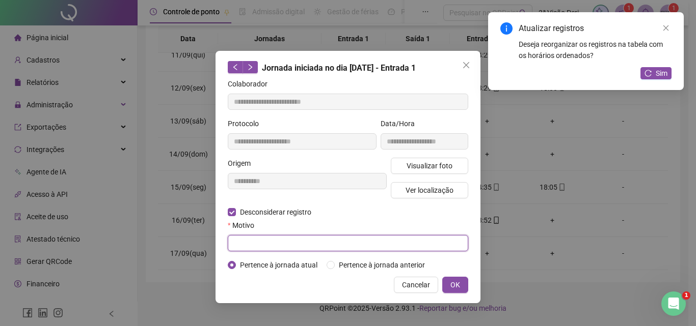
click at [304, 242] on input "text" at bounding box center [348, 243] width 240 height 16
type input "*"
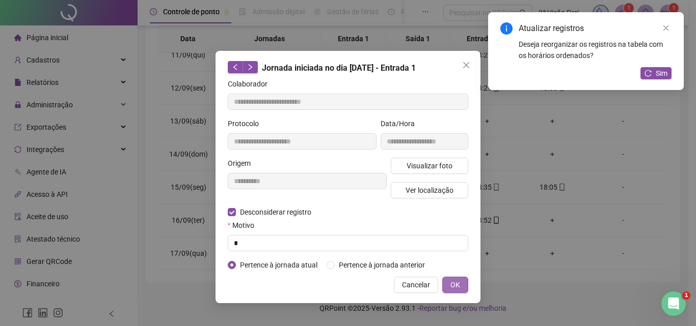
click at [458, 281] on span "OK" at bounding box center [455, 285] width 10 height 11
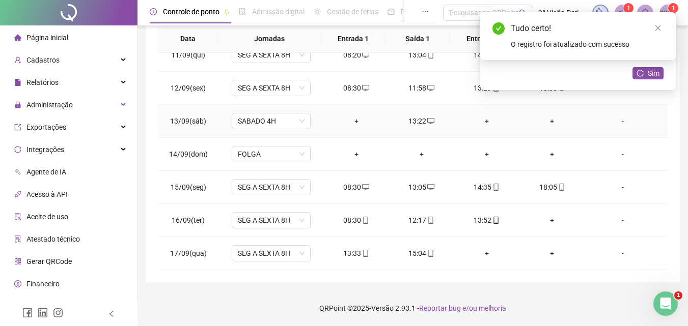
click at [354, 125] on div "+" at bounding box center [356, 121] width 49 height 11
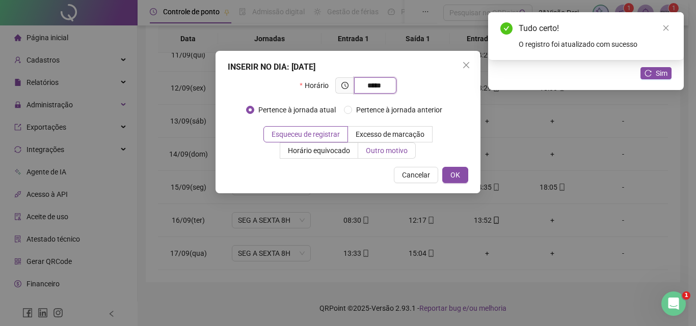
type input "*****"
click at [369, 147] on span "Outro motivo" at bounding box center [387, 151] width 42 height 8
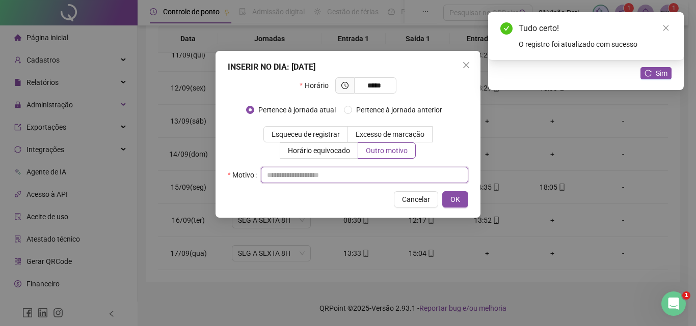
click at [369, 181] on input "text" at bounding box center [364, 175] width 207 height 16
type input "*"
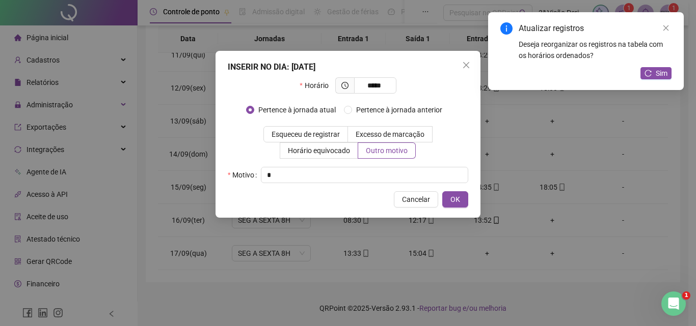
drag, startPoint x: 466, startPoint y: 202, endPoint x: 489, endPoint y: 189, distance: 26.5
click at [466, 201] on button "OK" at bounding box center [455, 199] width 26 height 16
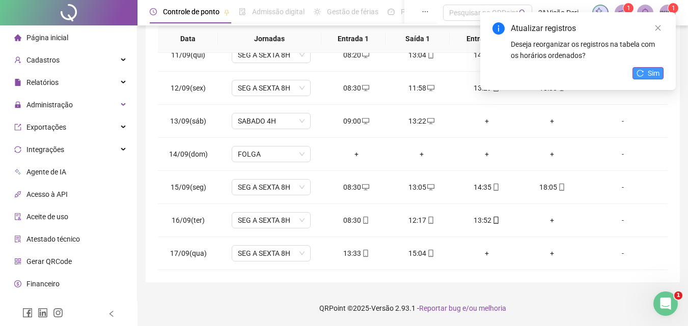
click at [657, 68] on span "Sim" at bounding box center [654, 73] width 12 height 11
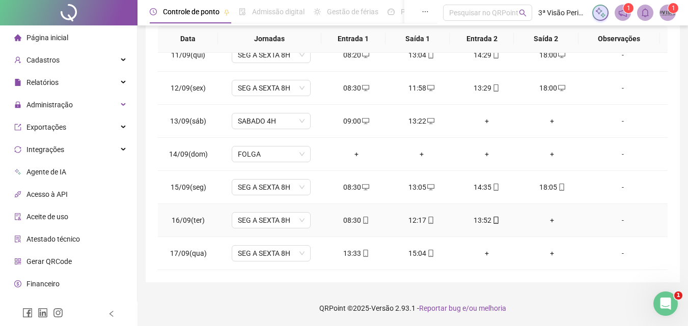
click at [549, 226] on div "+" at bounding box center [552, 220] width 49 height 11
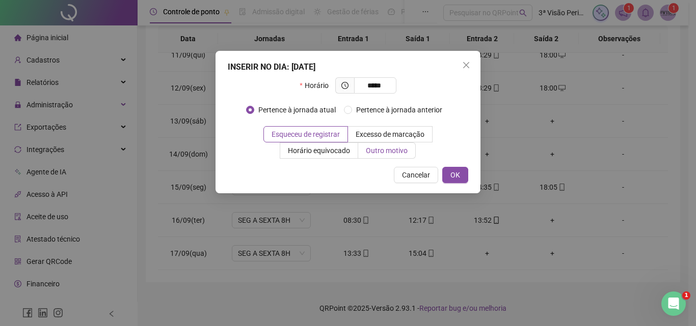
type input "*****"
click at [399, 147] on span "Outro motivo" at bounding box center [387, 151] width 42 height 8
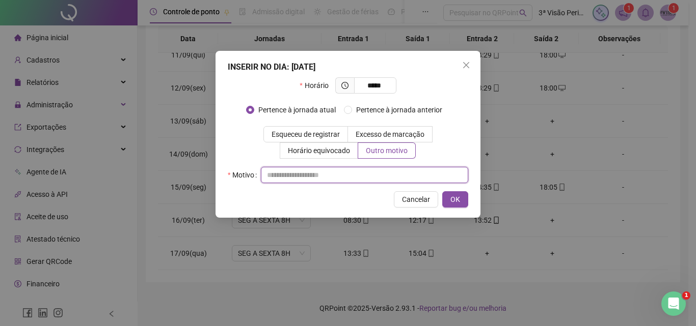
click at [360, 178] on input "text" at bounding box center [364, 175] width 207 height 16
type input "*"
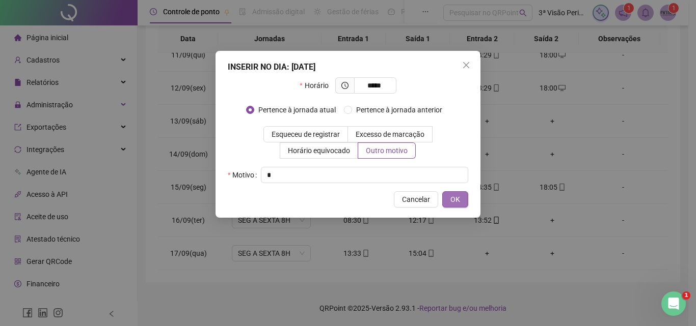
click at [453, 197] on span "OK" at bounding box center [455, 199] width 10 height 11
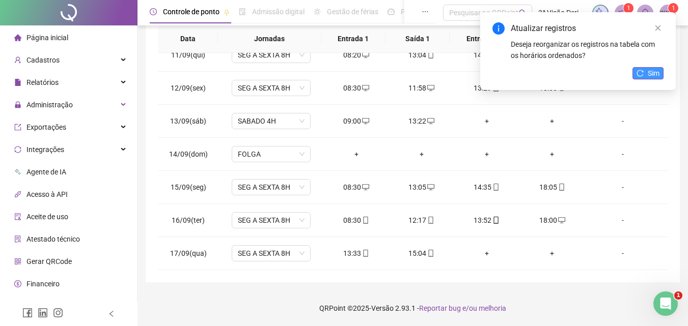
click at [658, 69] on span "Sim" at bounding box center [654, 73] width 12 height 11
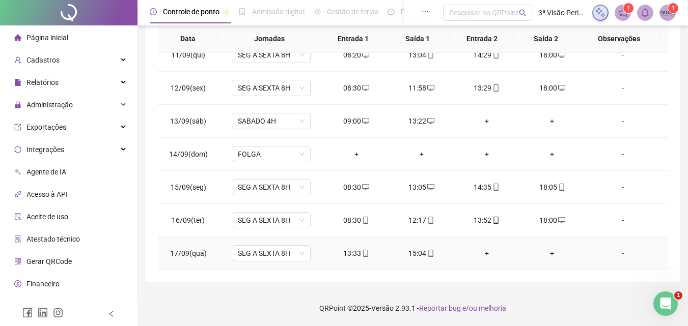
click at [483, 254] on div "+" at bounding box center [486, 253] width 49 height 11
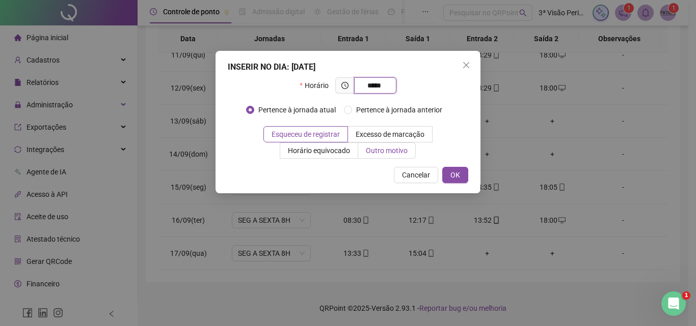
type input "*****"
click at [368, 155] on span "Outro motivo" at bounding box center [387, 151] width 42 height 8
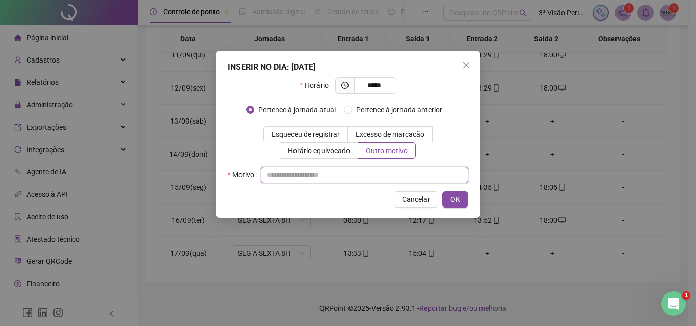
click at [363, 178] on input "text" at bounding box center [364, 175] width 207 height 16
type input "*"
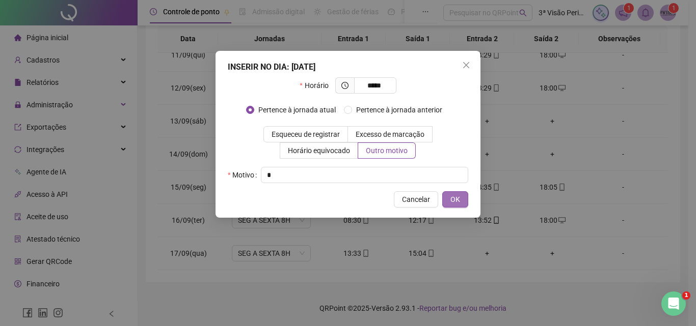
click at [455, 203] on span "OK" at bounding box center [455, 199] width 10 height 11
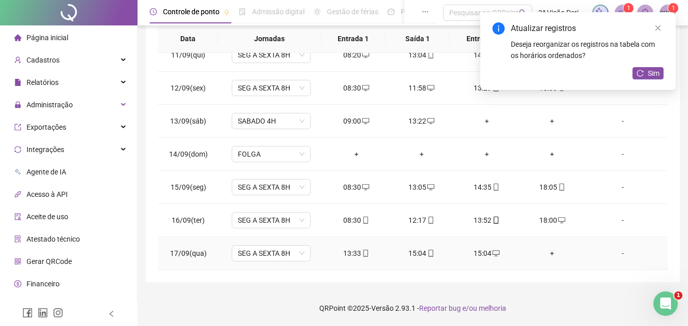
click at [425, 258] on div "15:04" at bounding box center [421, 253] width 49 height 11
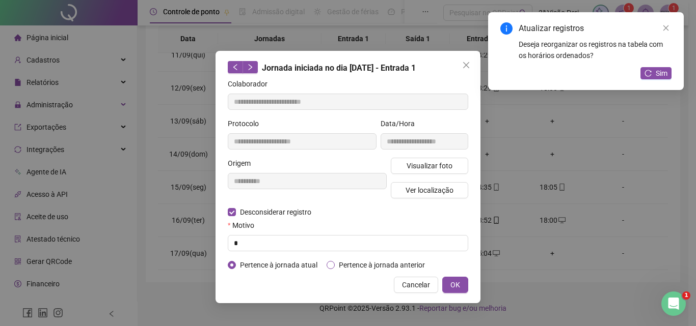
type input "**********"
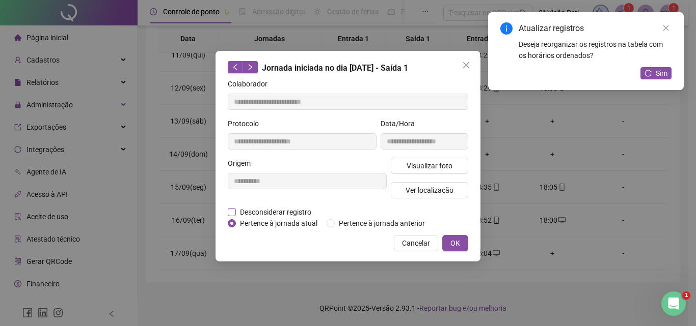
click at [258, 210] on span "Desconsiderar registro" at bounding box center [275, 212] width 79 height 11
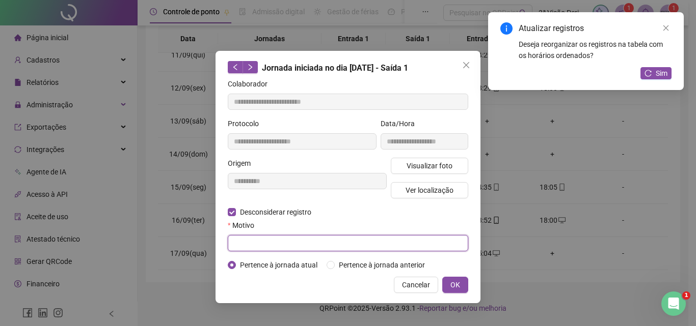
click at [282, 237] on input "text" at bounding box center [348, 243] width 240 height 16
type input "*"
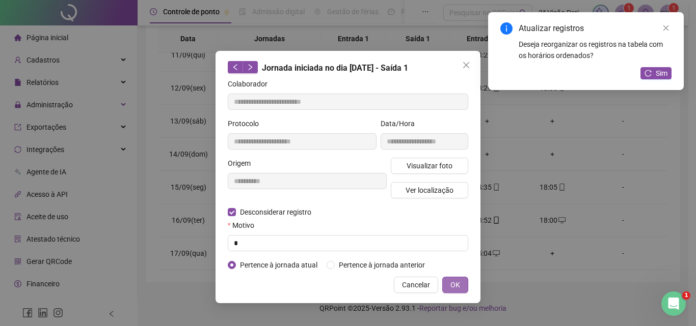
click at [464, 284] on button "OK" at bounding box center [455, 285] width 26 height 16
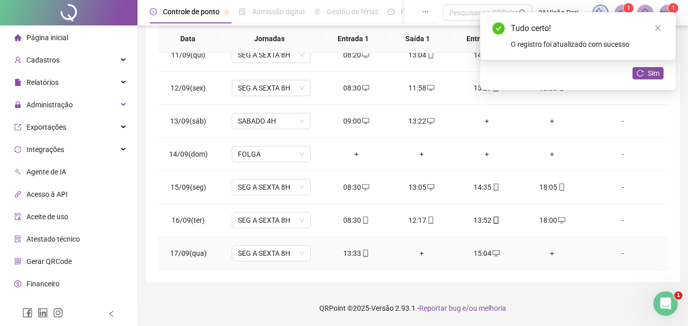
click at [424, 252] on div "+" at bounding box center [421, 253] width 49 height 11
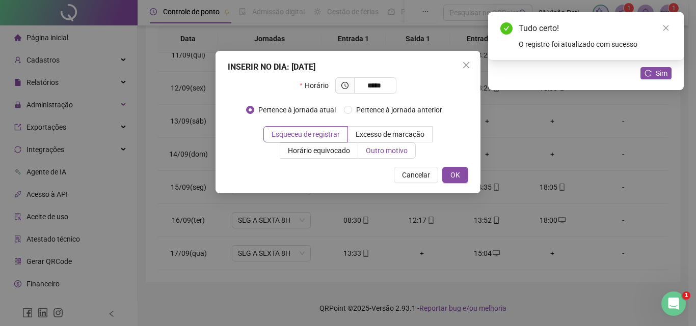
type input "*****"
click at [390, 147] on span "Outro motivo" at bounding box center [387, 151] width 42 height 8
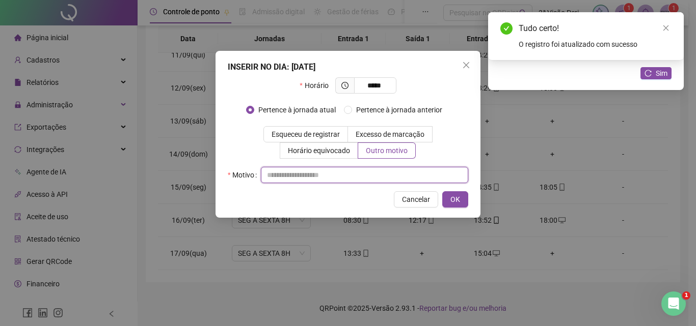
click at [342, 179] on input "text" at bounding box center [364, 175] width 207 height 16
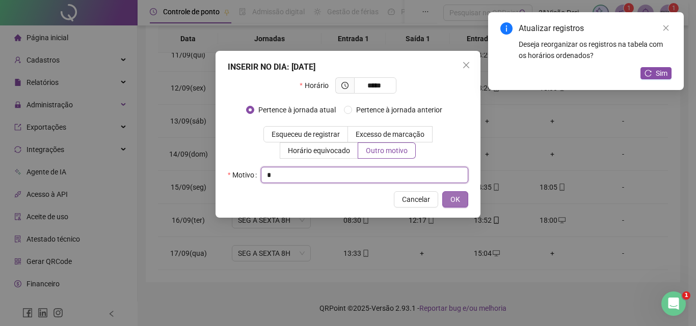
type input "*"
click at [457, 196] on span "OK" at bounding box center [455, 199] width 10 height 11
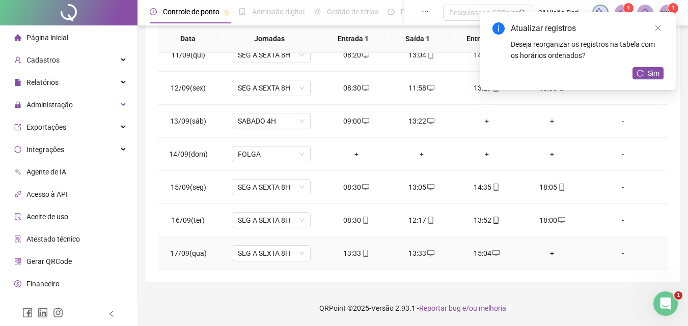
click at [365, 250] on icon "mobile" at bounding box center [365, 253] width 7 height 7
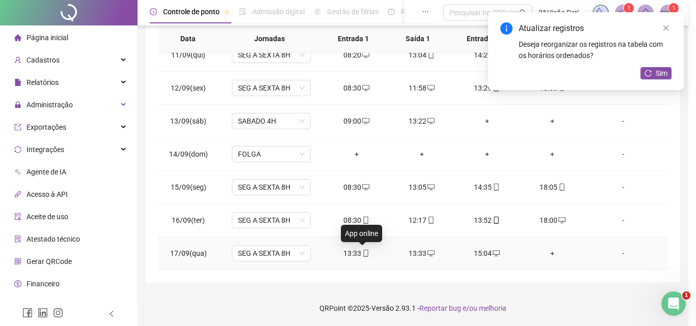
type input "**********"
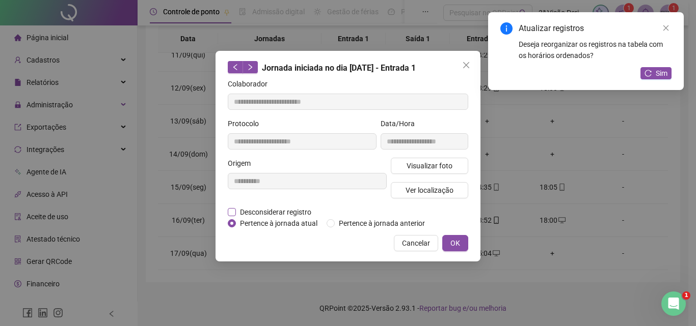
click at [261, 210] on span "Desconsiderar registro" at bounding box center [275, 212] width 79 height 11
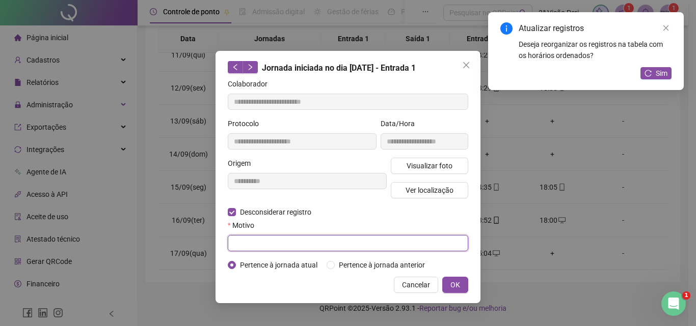
click at [266, 238] on input "text" at bounding box center [348, 243] width 240 height 16
type input "*"
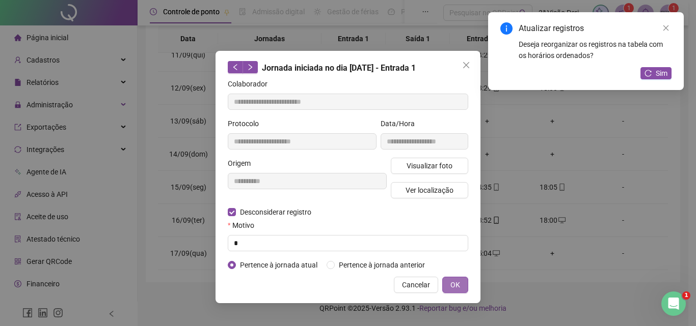
drag, startPoint x: 457, startPoint y: 286, endPoint x: 451, endPoint y: 283, distance: 7.3
click at [457, 286] on span "OK" at bounding box center [455, 285] width 10 height 11
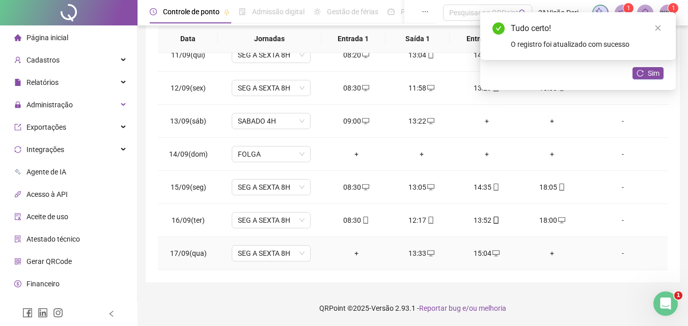
click at [354, 256] on div "+" at bounding box center [356, 253] width 49 height 11
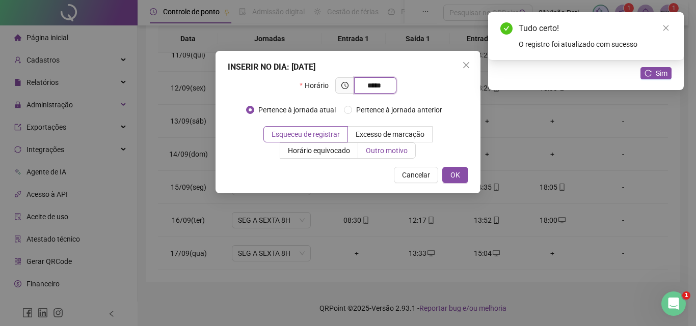
type input "*****"
click at [388, 153] on span "Outro motivo" at bounding box center [387, 151] width 42 height 8
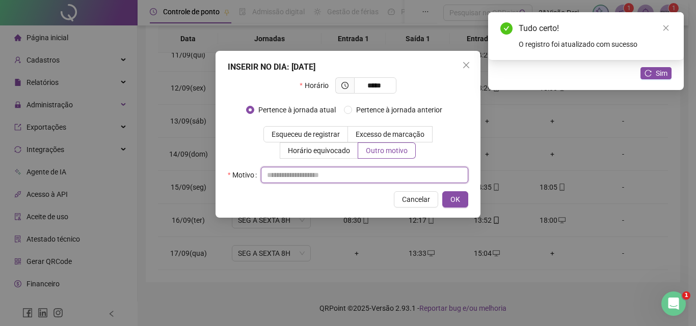
click at [380, 174] on input "text" at bounding box center [364, 175] width 207 height 16
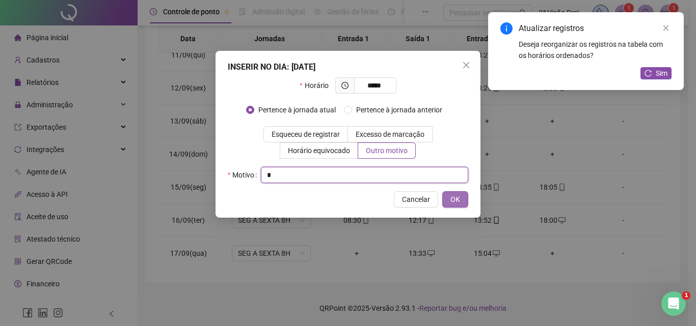
type input "*"
click at [462, 199] on button "OK" at bounding box center [455, 199] width 26 height 16
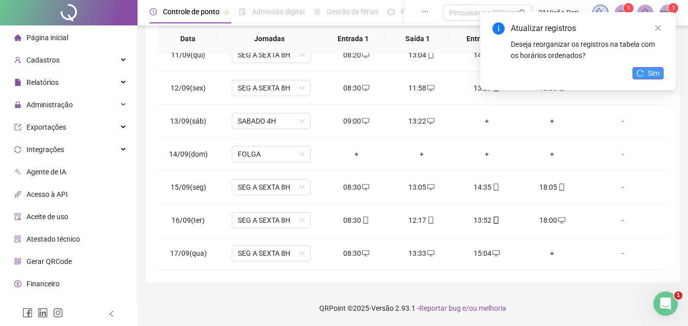
click at [654, 70] on span "Sim" at bounding box center [654, 73] width 12 height 11
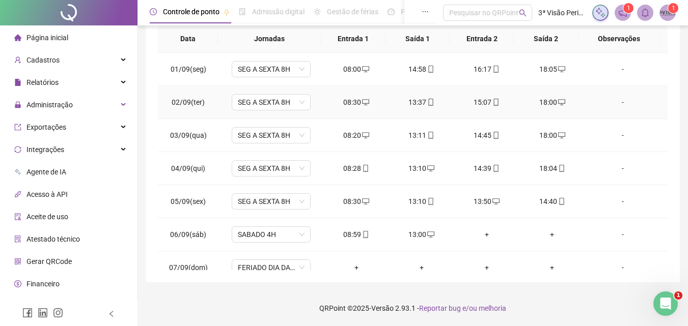
scroll to position [0, 0]
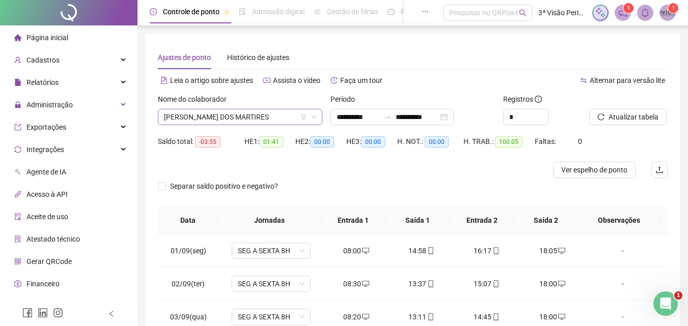
click at [246, 114] on span "[PERSON_NAME] DOS MARTIRES" at bounding box center [240, 116] width 152 height 15
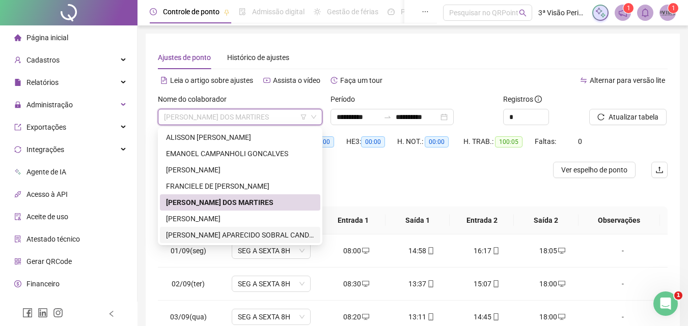
click at [230, 233] on div "[PERSON_NAME] APARECIDO SOBRAL CANDIDO" at bounding box center [240, 235] width 148 height 11
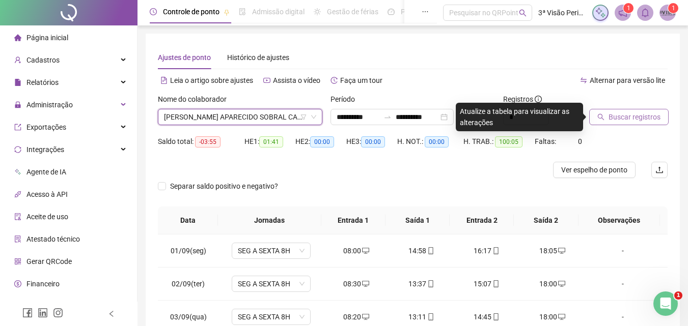
click at [645, 118] on span "Buscar registros" at bounding box center [635, 117] width 52 height 11
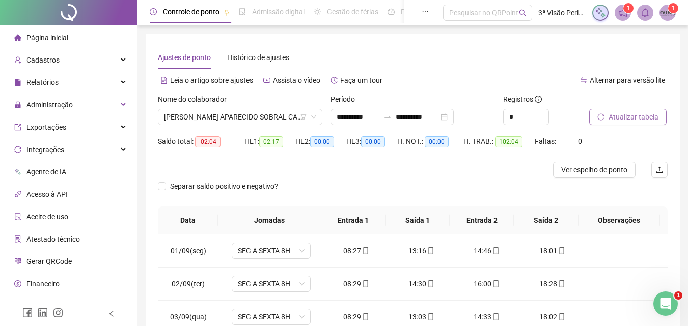
click at [69, 44] on li "Página inicial" at bounding box center [68, 37] width 133 height 20
